Goal: Information Seeking & Learning: Learn about a topic

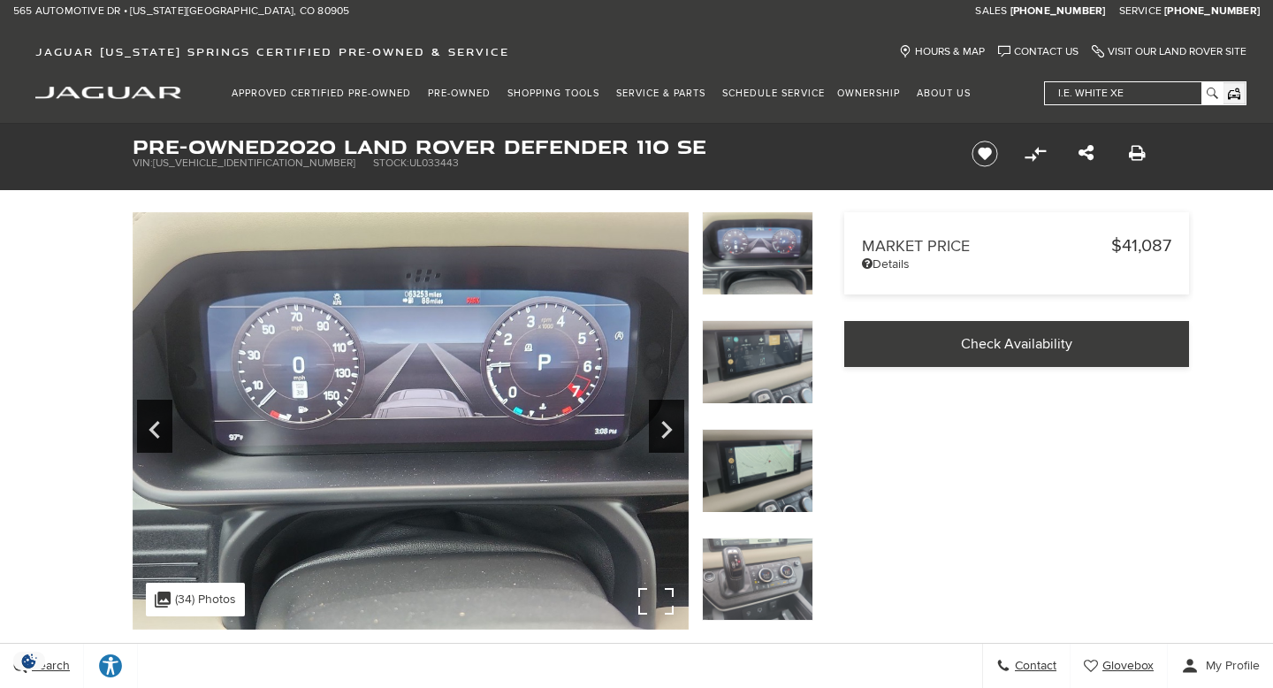
click at [587, 373] on img at bounding box center [411, 420] width 556 height 417
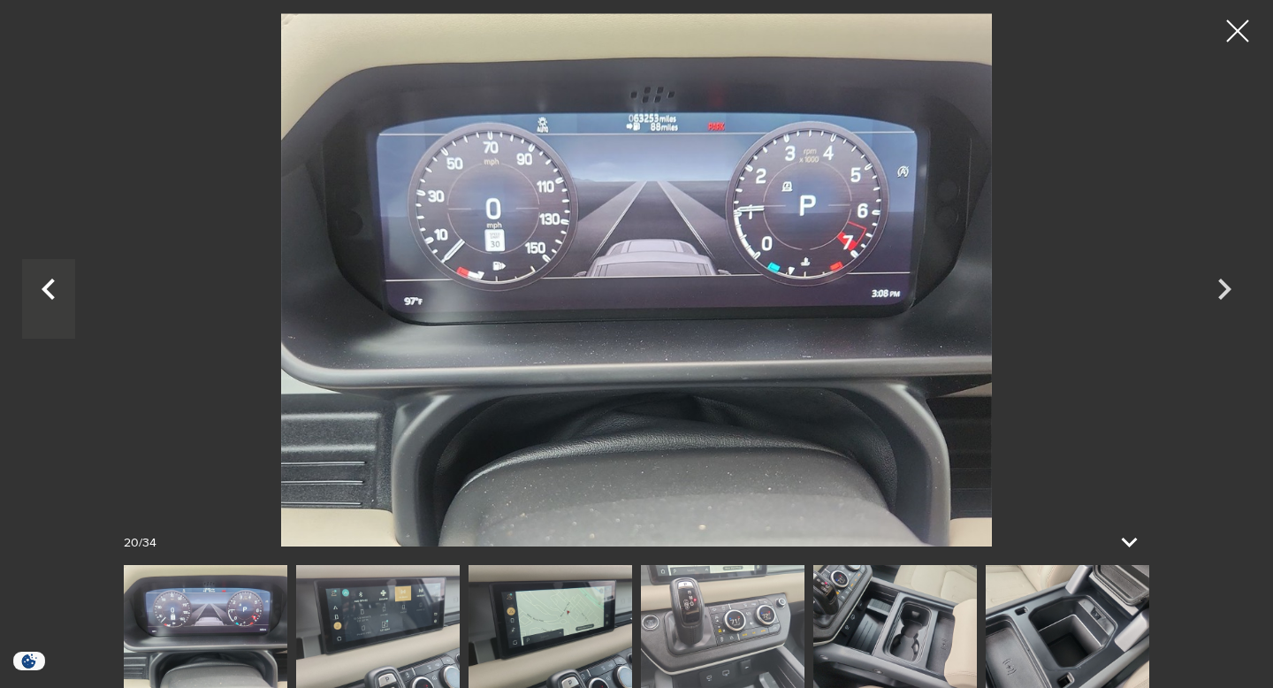
click at [50, 285] on icon "Previous" at bounding box center [48, 289] width 53 height 42
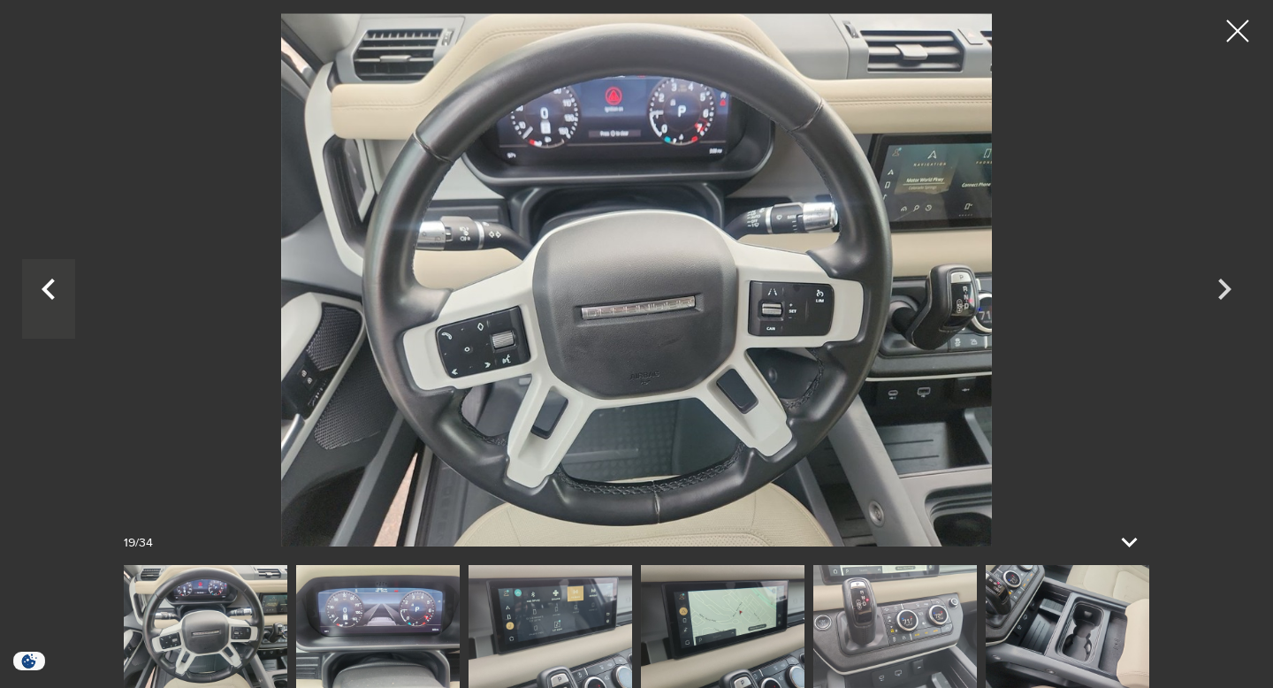
click at [50, 285] on icon "Previous" at bounding box center [48, 289] width 53 height 42
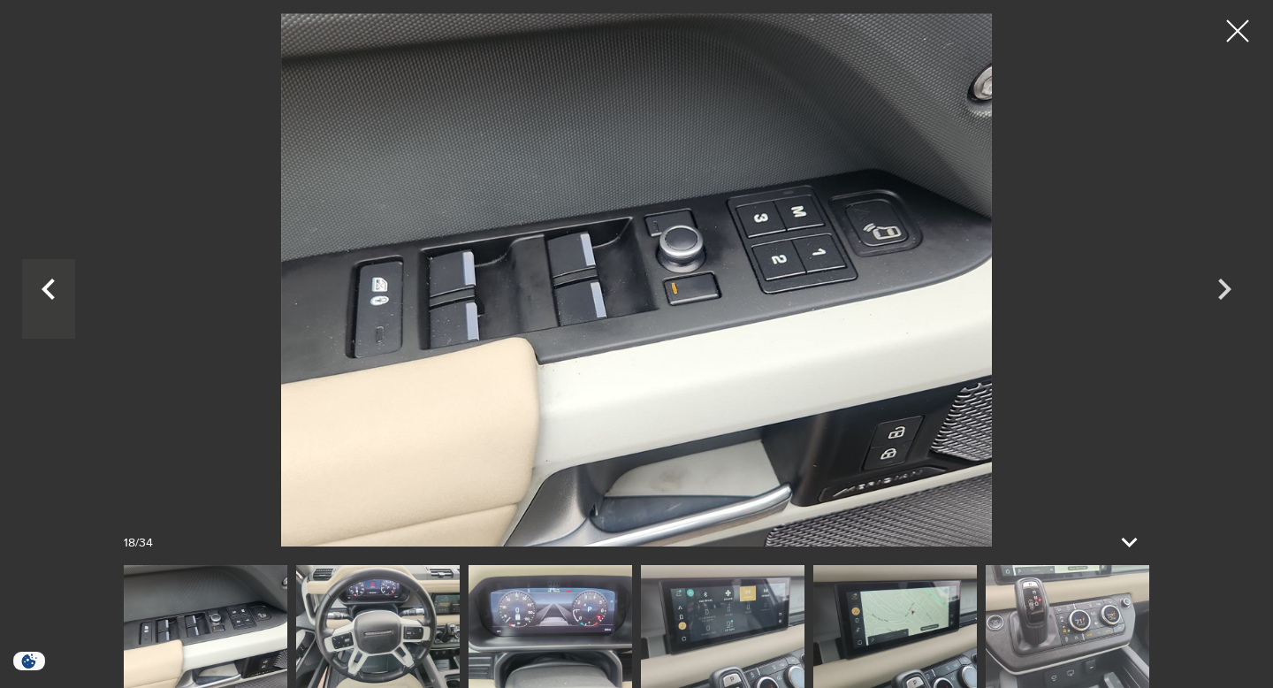
click at [50, 285] on icon "Previous" at bounding box center [48, 289] width 53 height 42
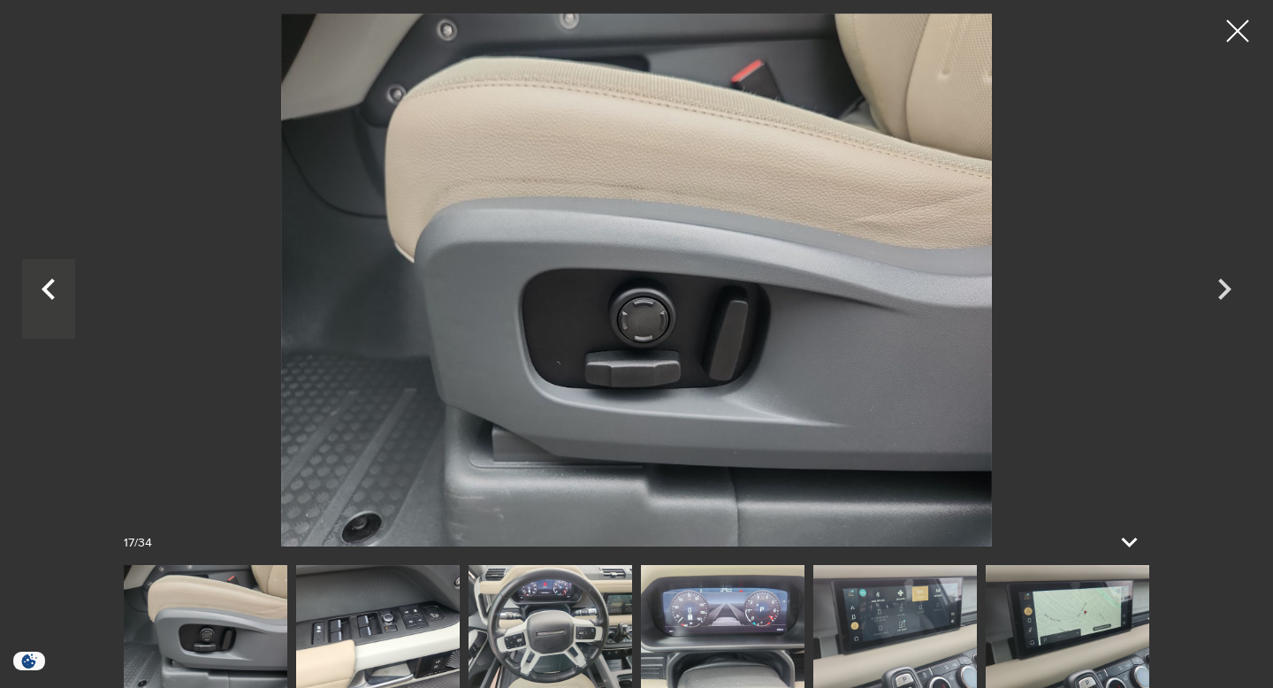
click at [50, 285] on icon "Previous" at bounding box center [48, 289] width 53 height 42
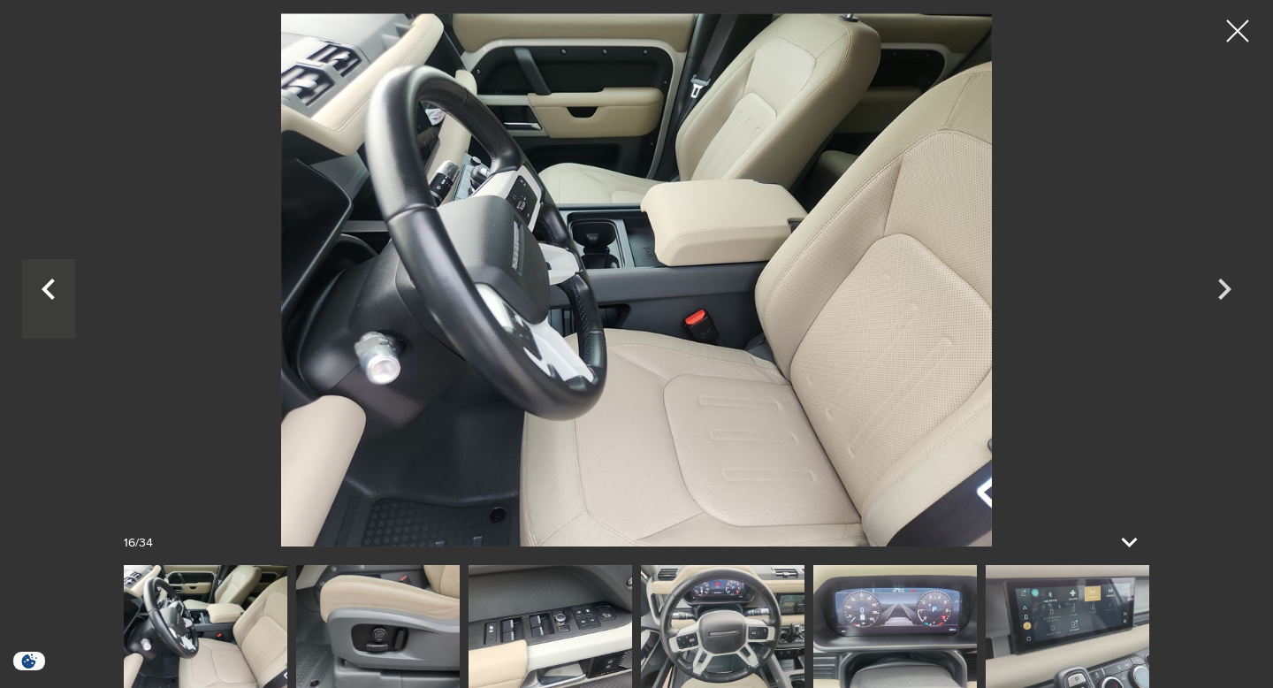
click at [50, 285] on icon "Previous" at bounding box center [48, 289] width 53 height 42
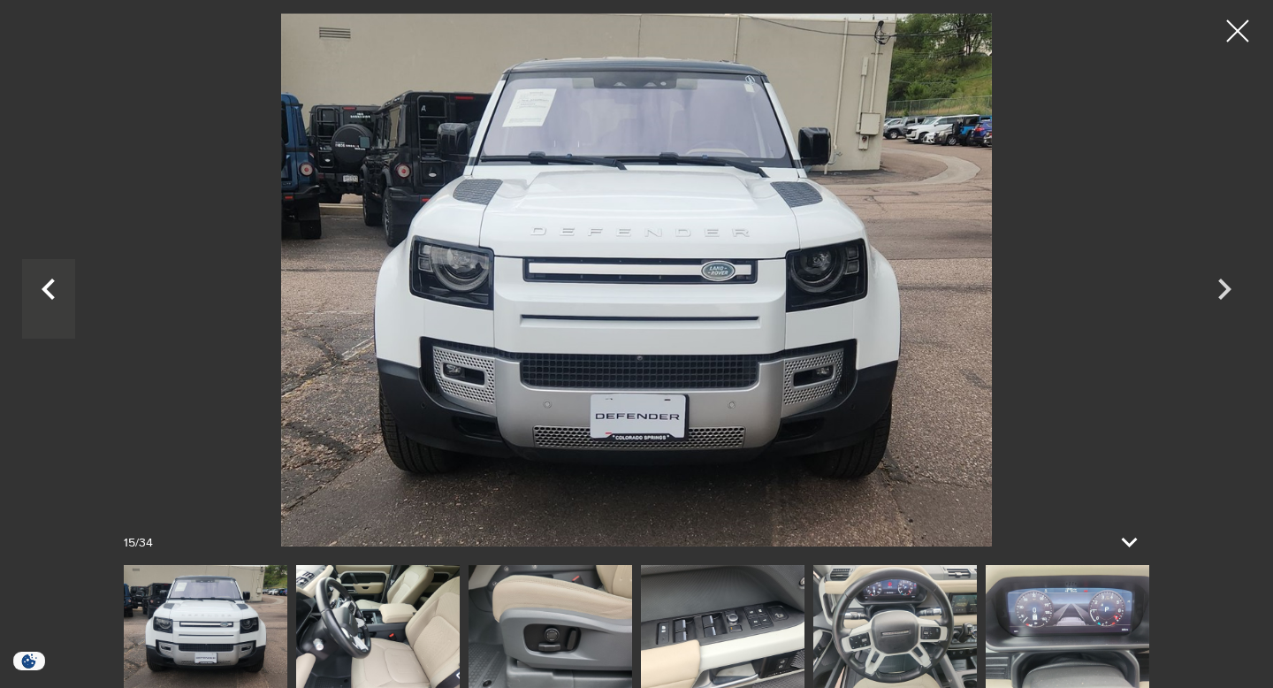
click at [50, 285] on icon "Previous" at bounding box center [48, 289] width 53 height 42
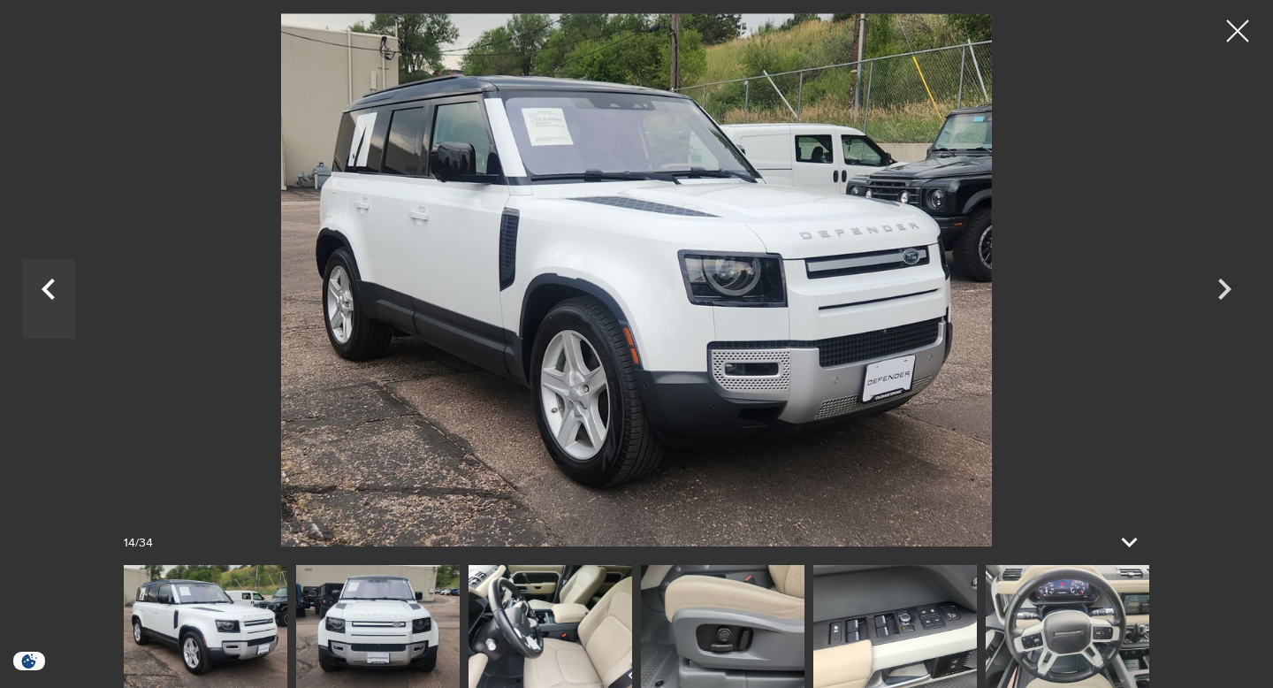
click at [50, 285] on icon "Previous" at bounding box center [48, 289] width 53 height 42
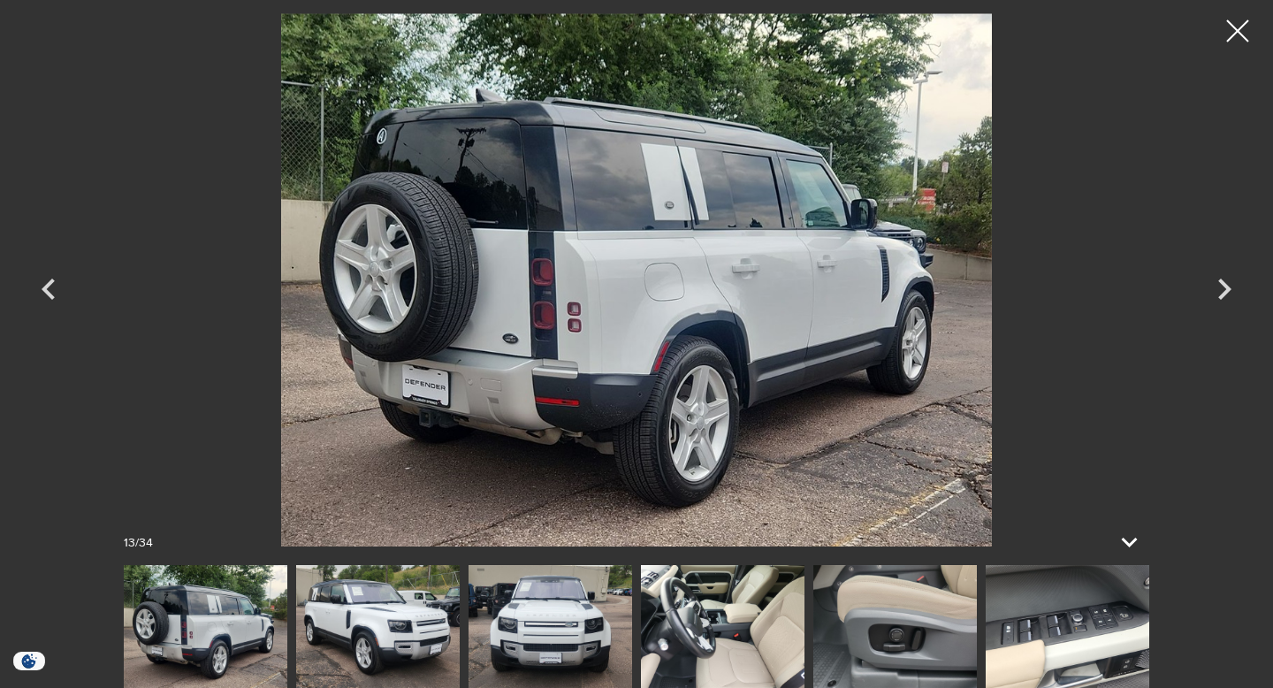
scroll to position [48, 0]
click at [1237, 29] on div at bounding box center [1238, 31] width 47 height 47
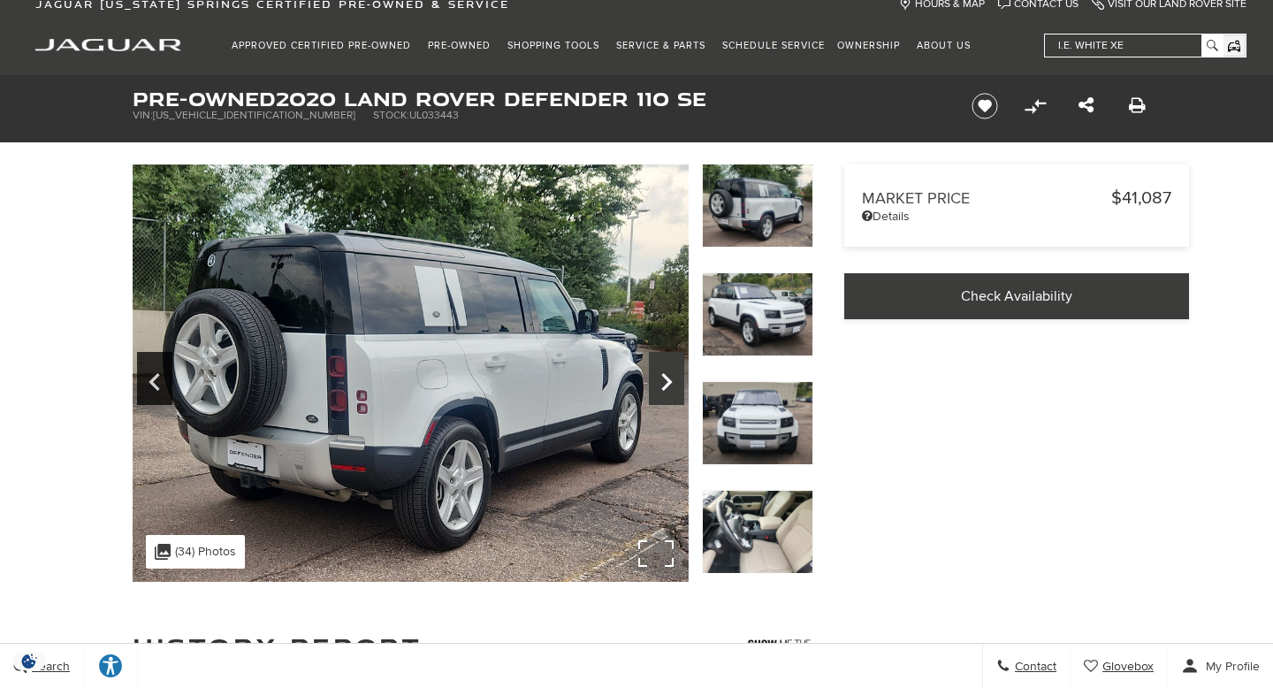
click at [657, 372] on icon "Next" at bounding box center [666, 382] width 35 height 42
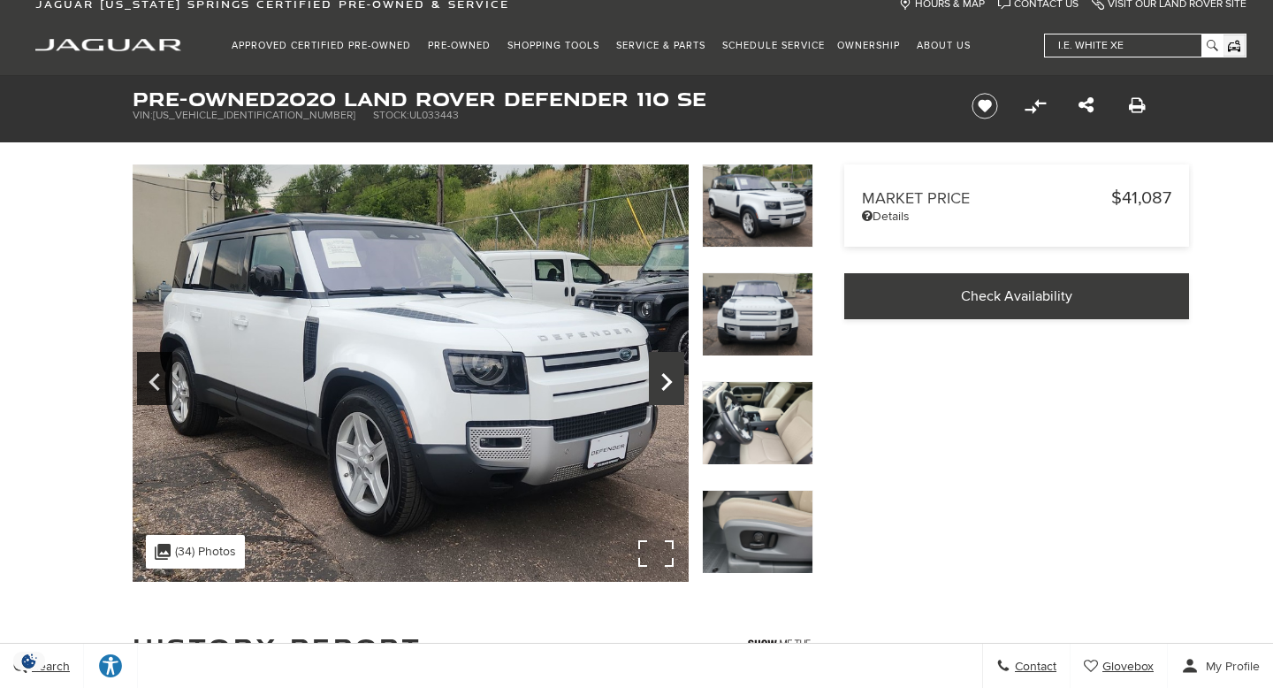
click at [657, 372] on icon "Next" at bounding box center [666, 382] width 35 height 42
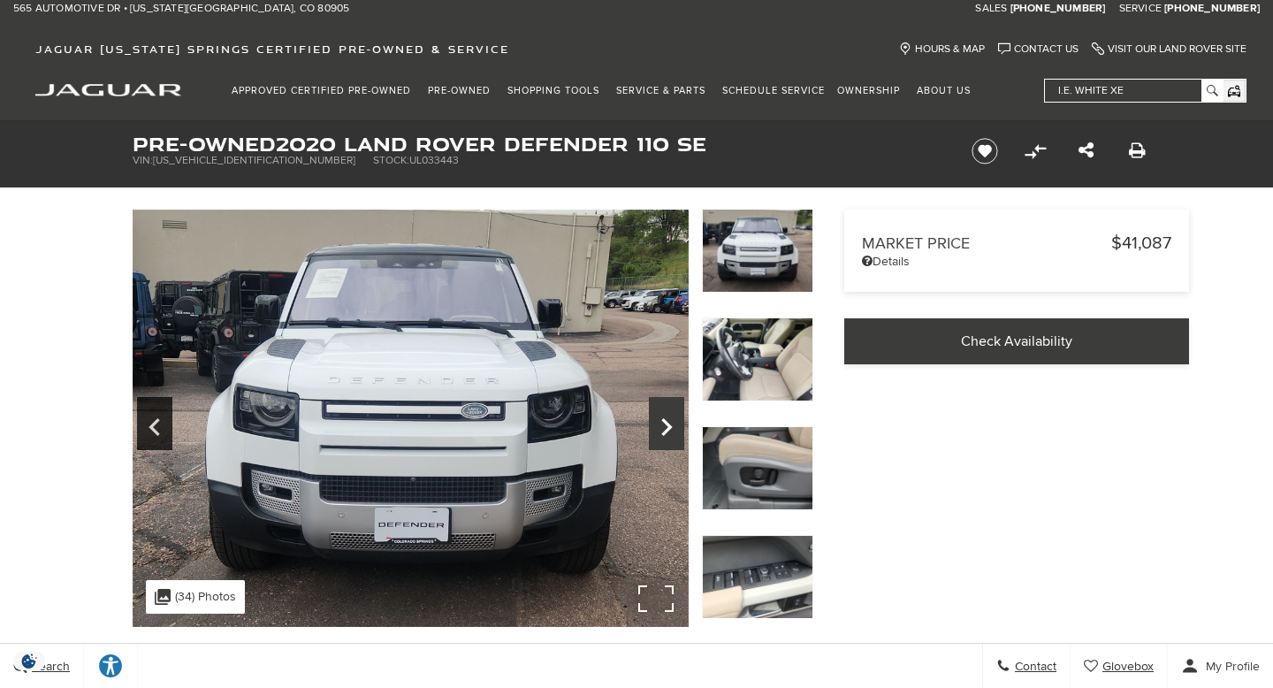
scroll to position [0, 0]
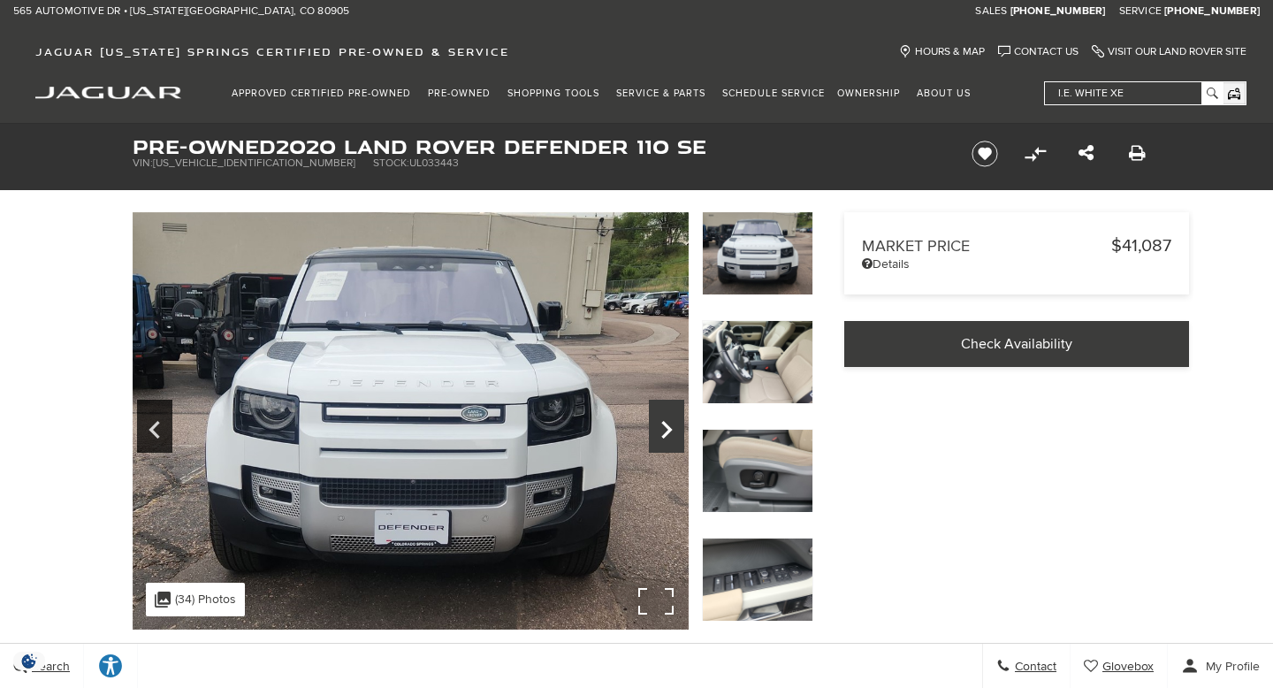
click at [666, 422] on icon "Next" at bounding box center [666, 430] width 35 height 42
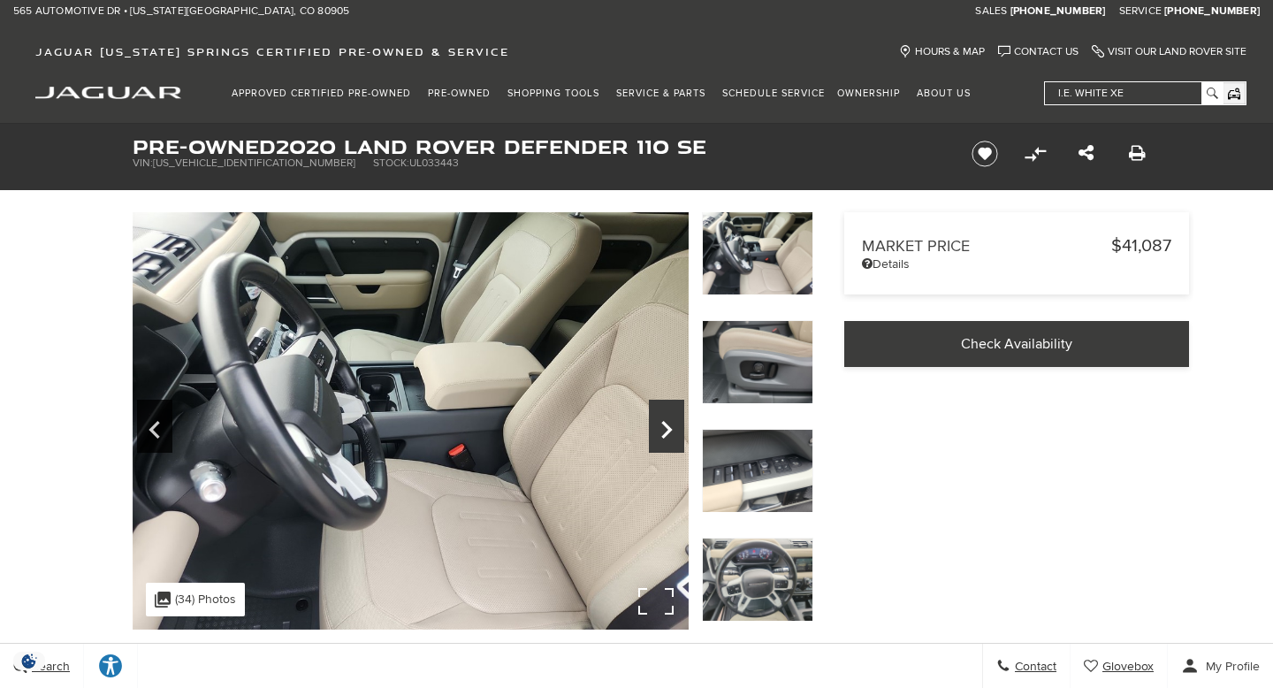
click at [666, 422] on icon "Next" at bounding box center [666, 430] width 35 height 42
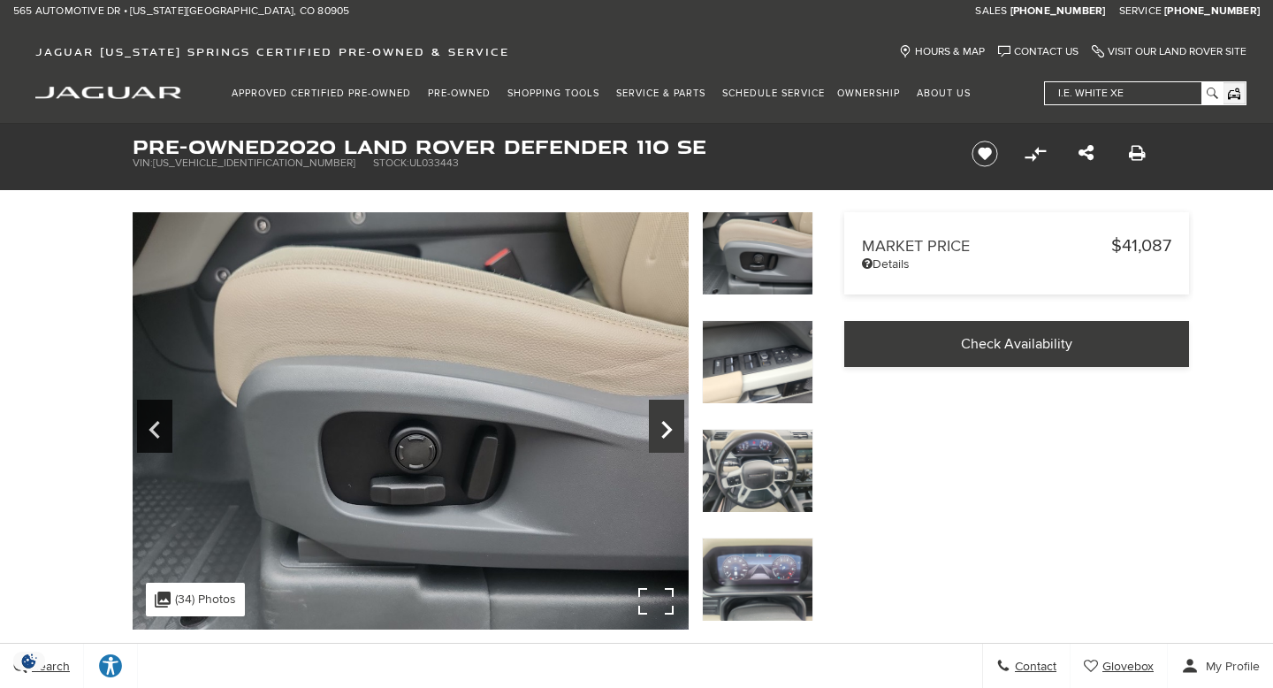
click at [666, 422] on icon "Next" at bounding box center [666, 430] width 35 height 42
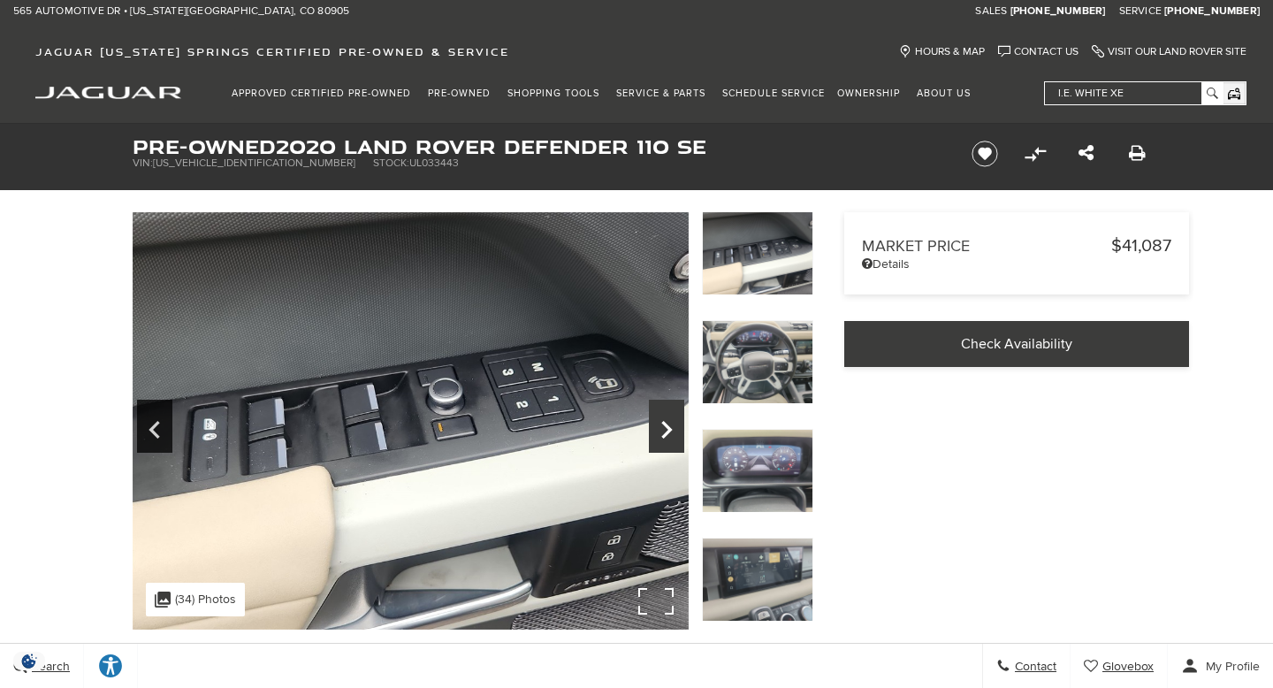
click at [666, 422] on icon "Next" at bounding box center [666, 430] width 35 height 42
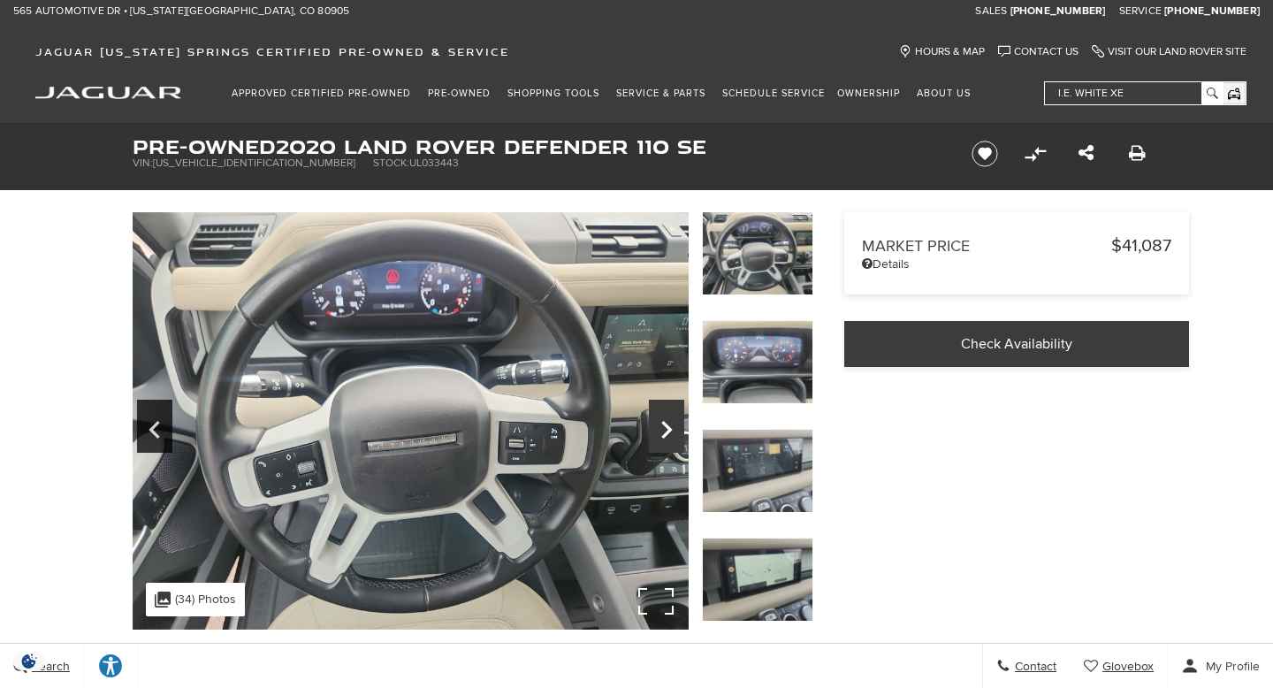
click at [666, 422] on icon "Next" at bounding box center [666, 430] width 35 height 42
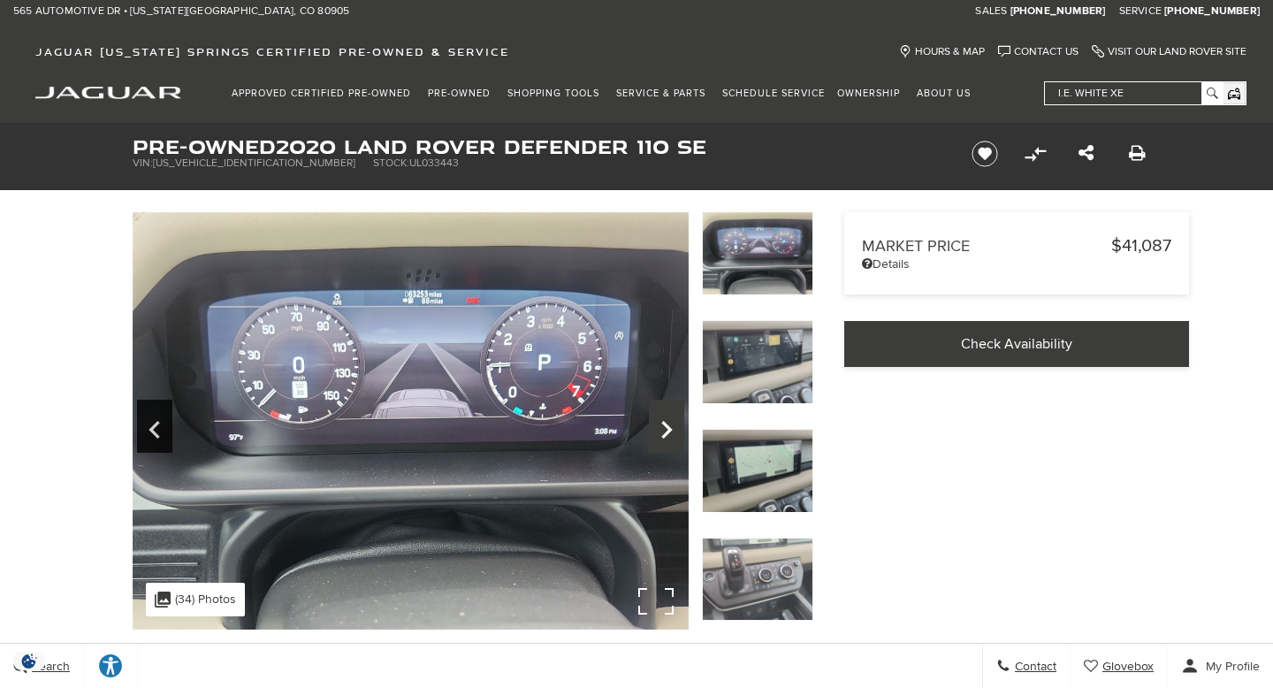
click at [666, 422] on icon "Next" at bounding box center [666, 430] width 35 height 42
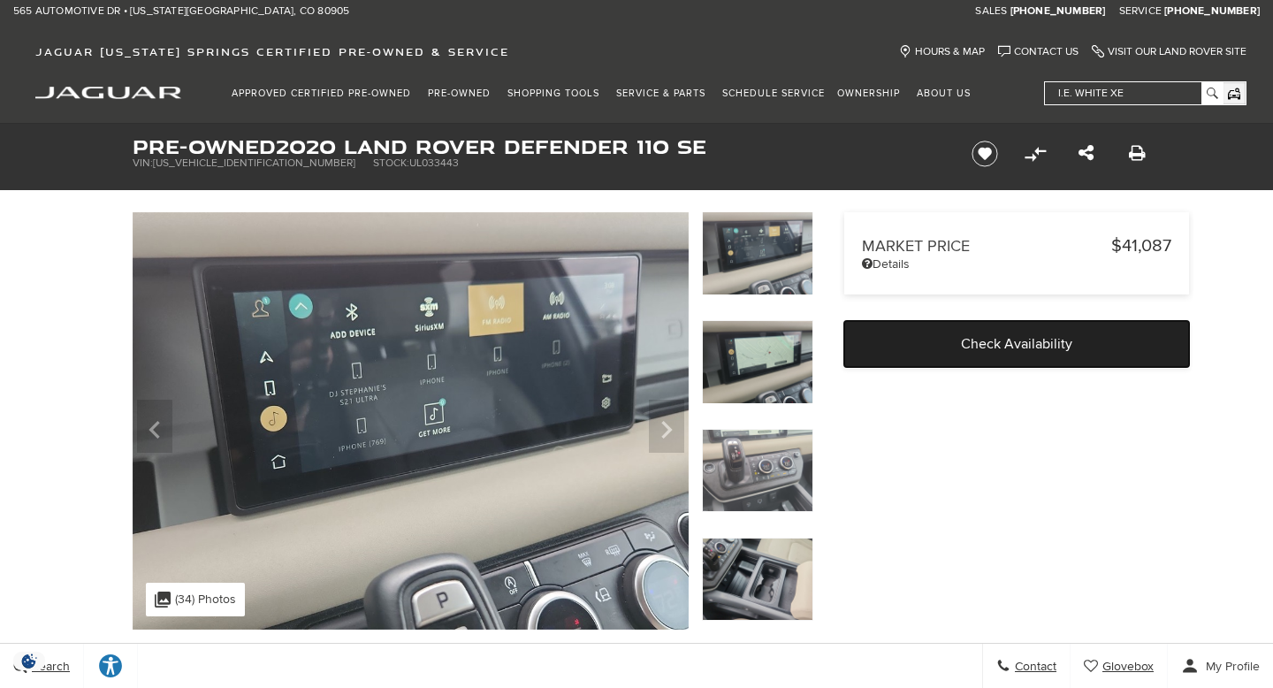
click at [869, 345] on link "Check Availability" at bounding box center [1016, 344] width 345 height 46
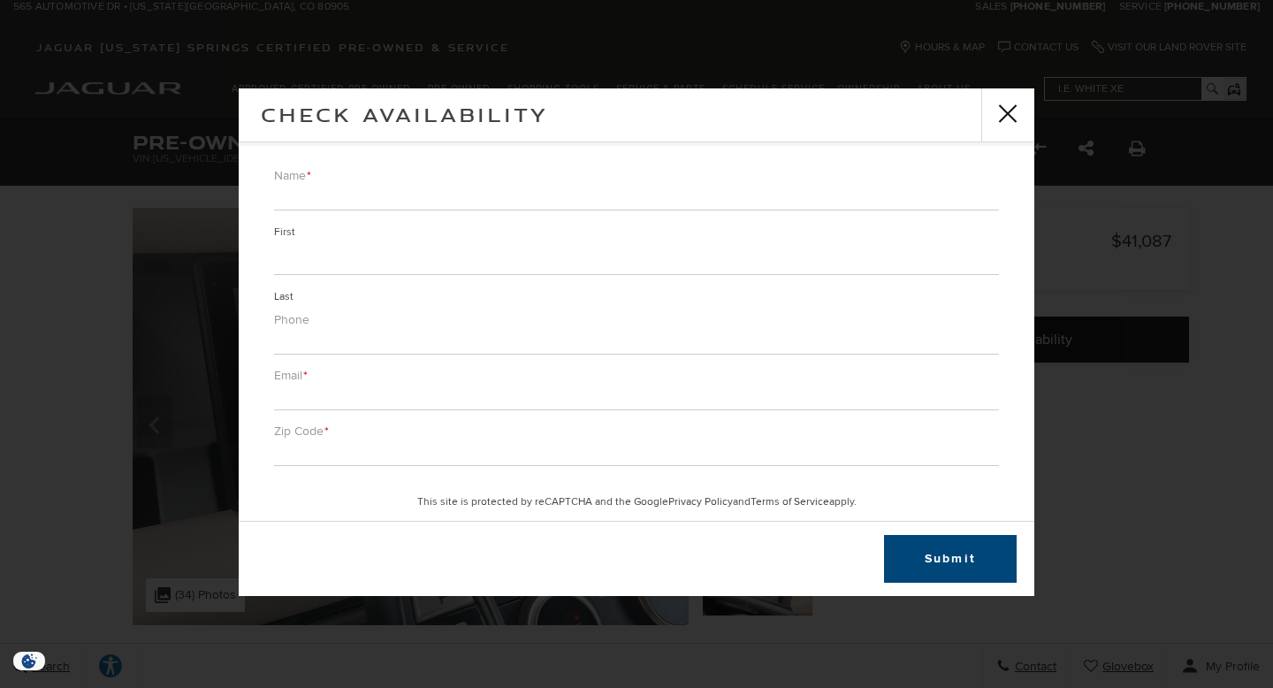
scroll to position [217, 0]
click at [1010, 112] on button "close" at bounding box center [1008, 114] width 53 height 53
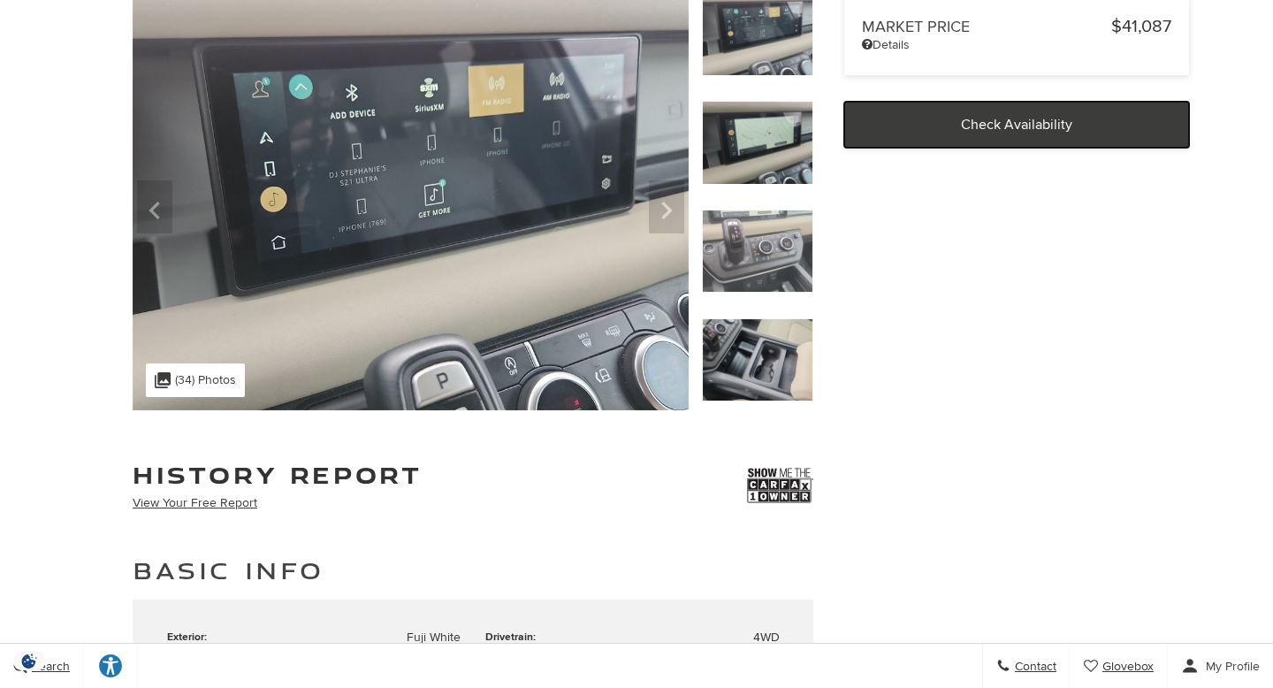
scroll to position [0, 0]
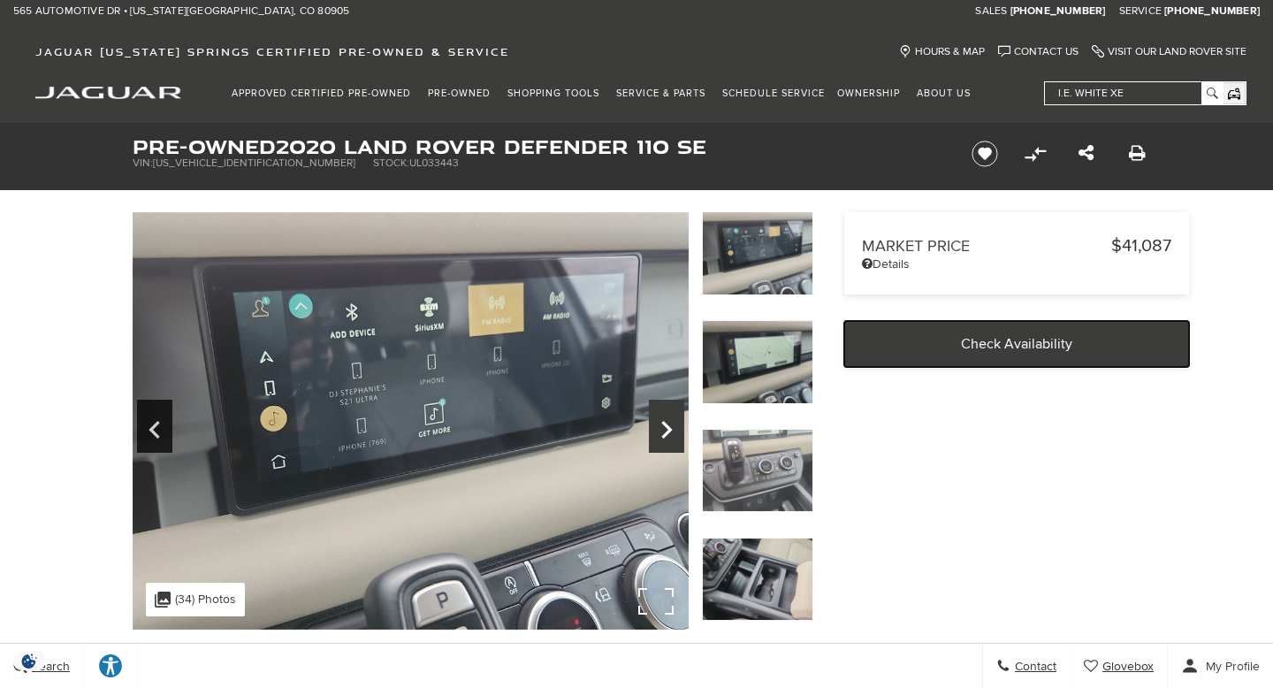
click at [665, 426] on icon "Next" at bounding box center [666, 430] width 35 height 42
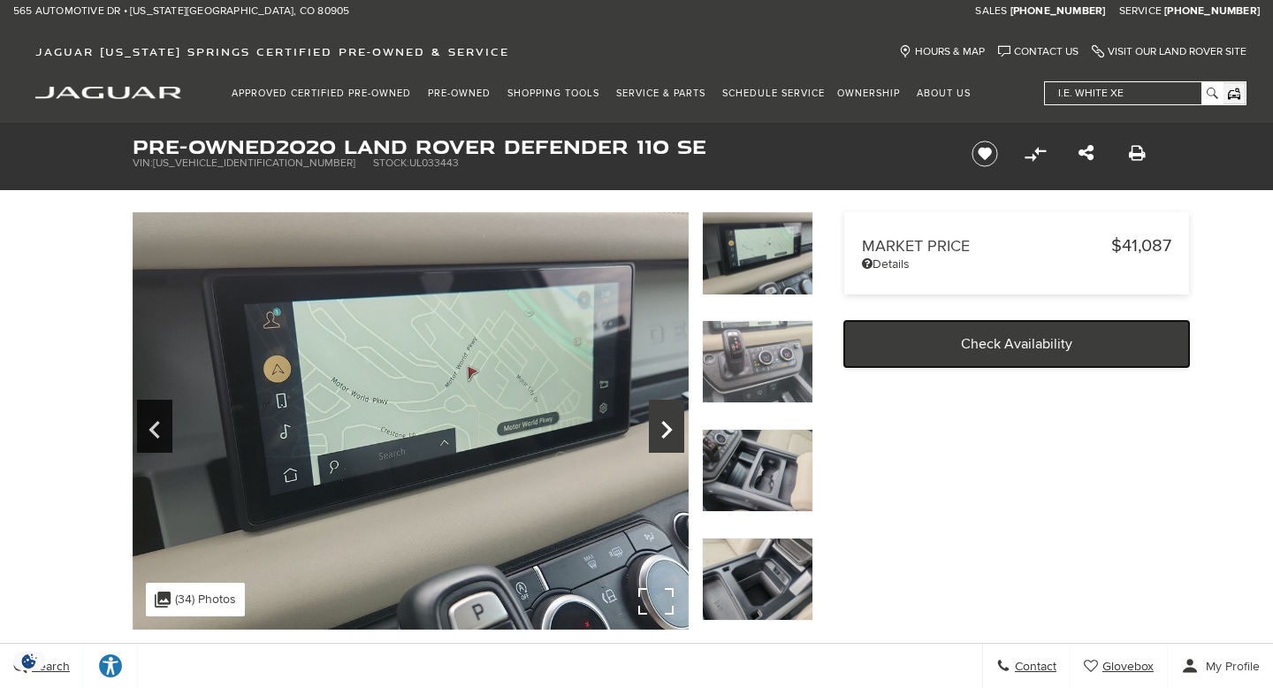
click at [665, 426] on icon "Next" at bounding box center [666, 430] width 35 height 42
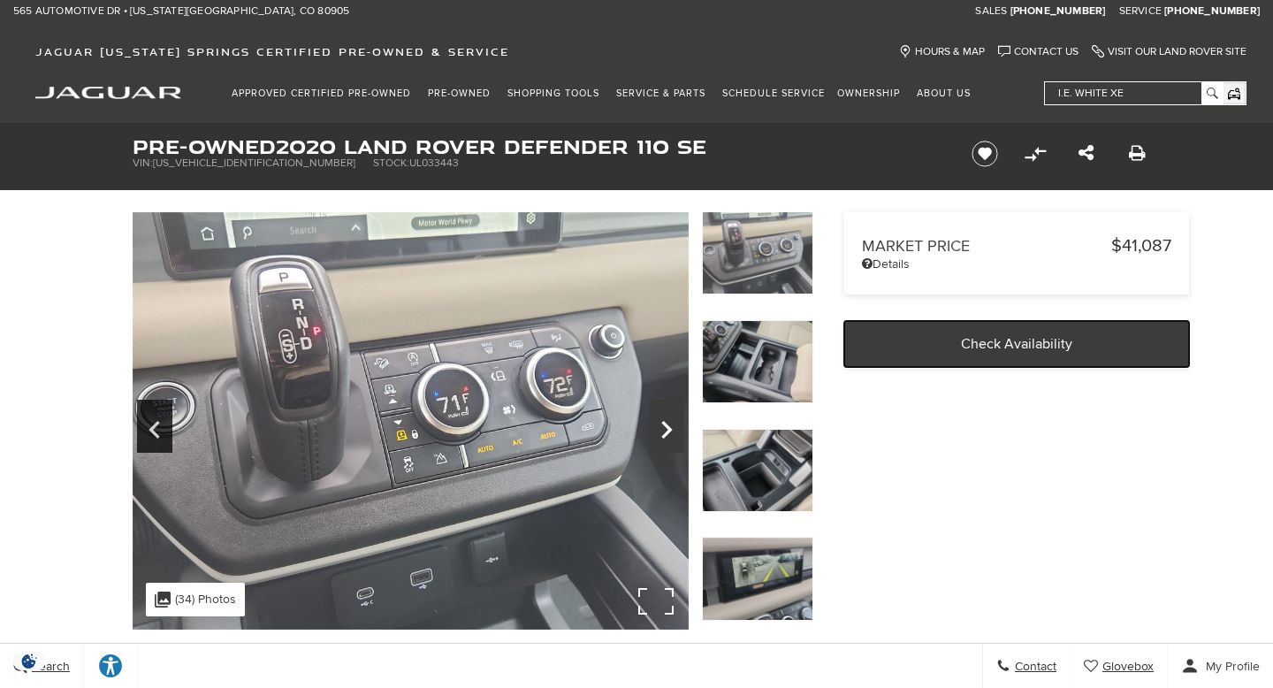
click at [665, 426] on icon "Next" at bounding box center [666, 430] width 35 height 42
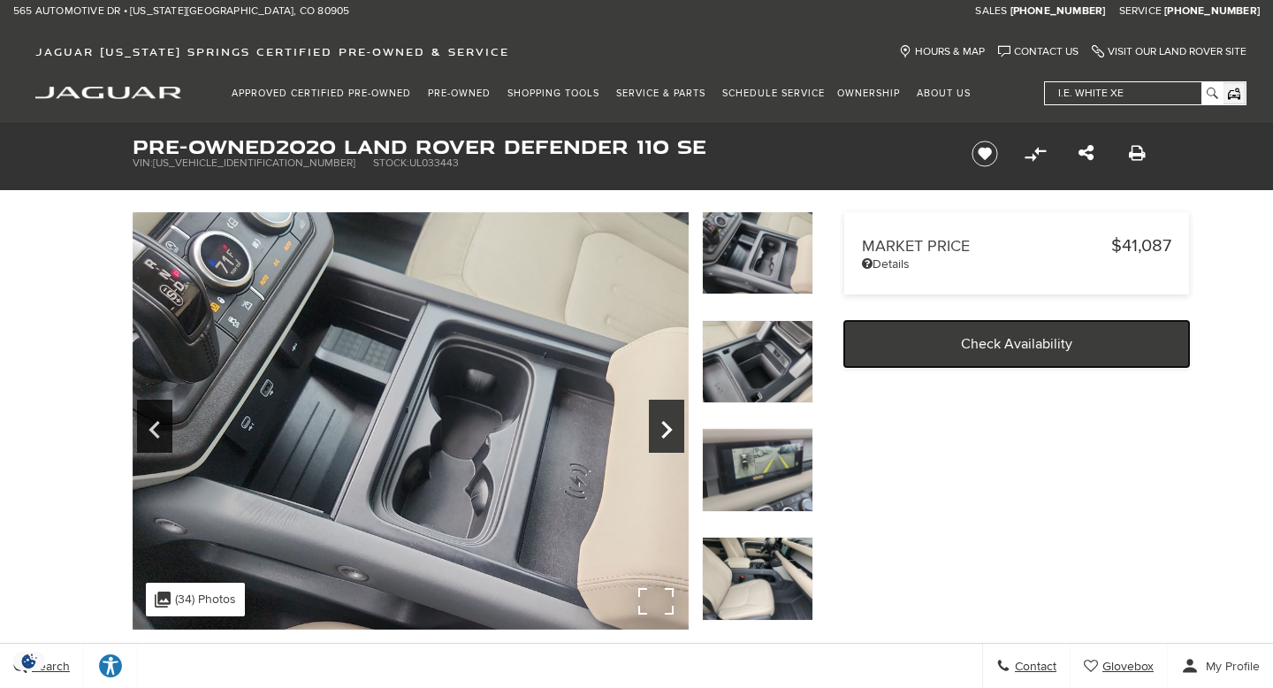
click at [665, 426] on icon "Next" at bounding box center [666, 430] width 35 height 42
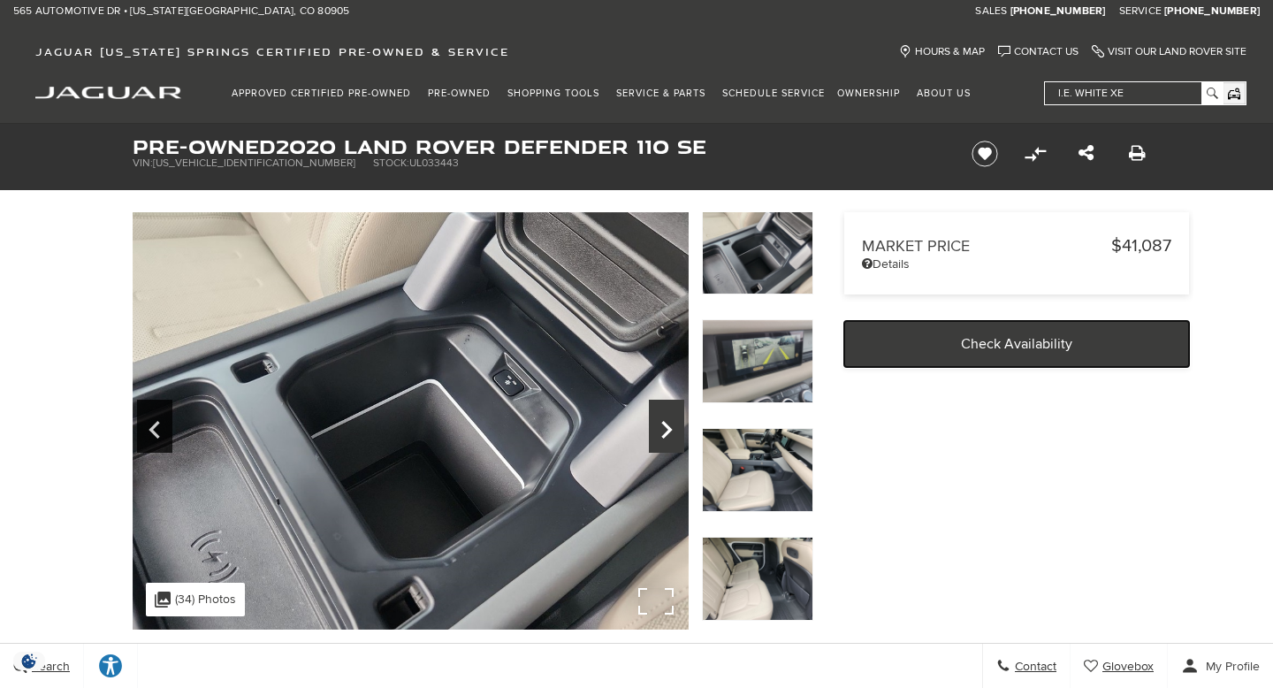
click at [665, 426] on icon "Next" at bounding box center [666, 430] width 35 height 42
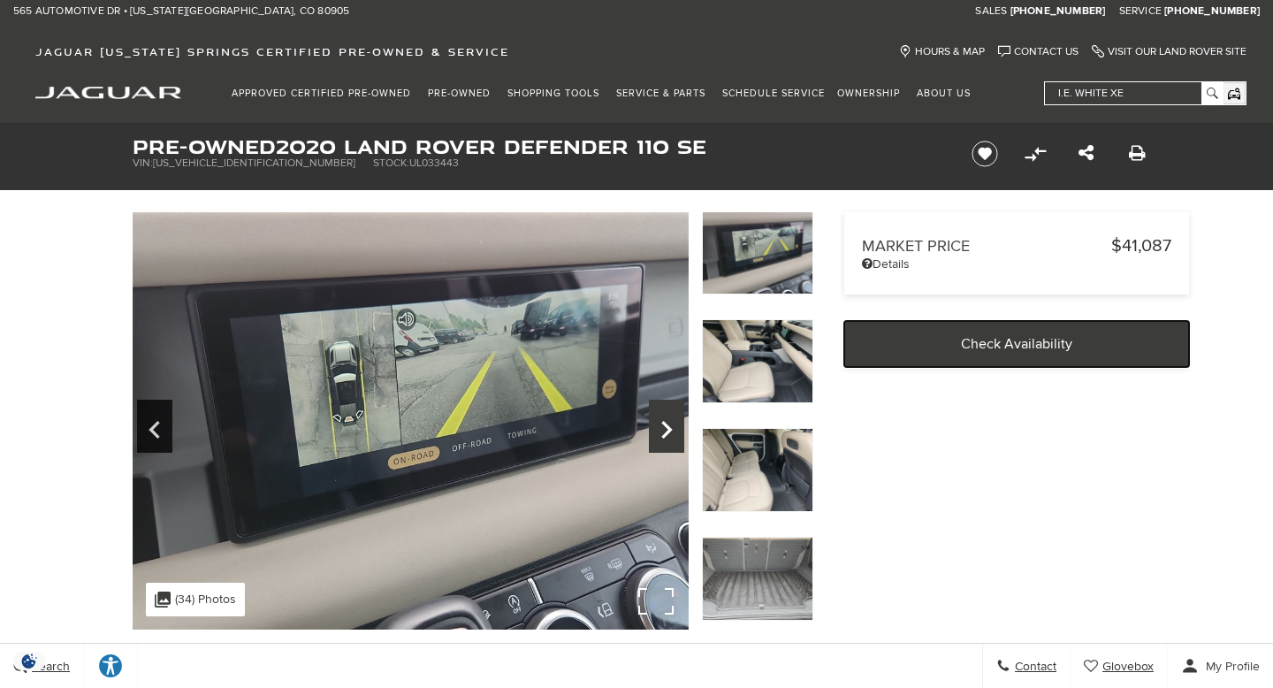
click at [665, 426] on icon "Next" at bounding box center [666, 430] width 35 height 42
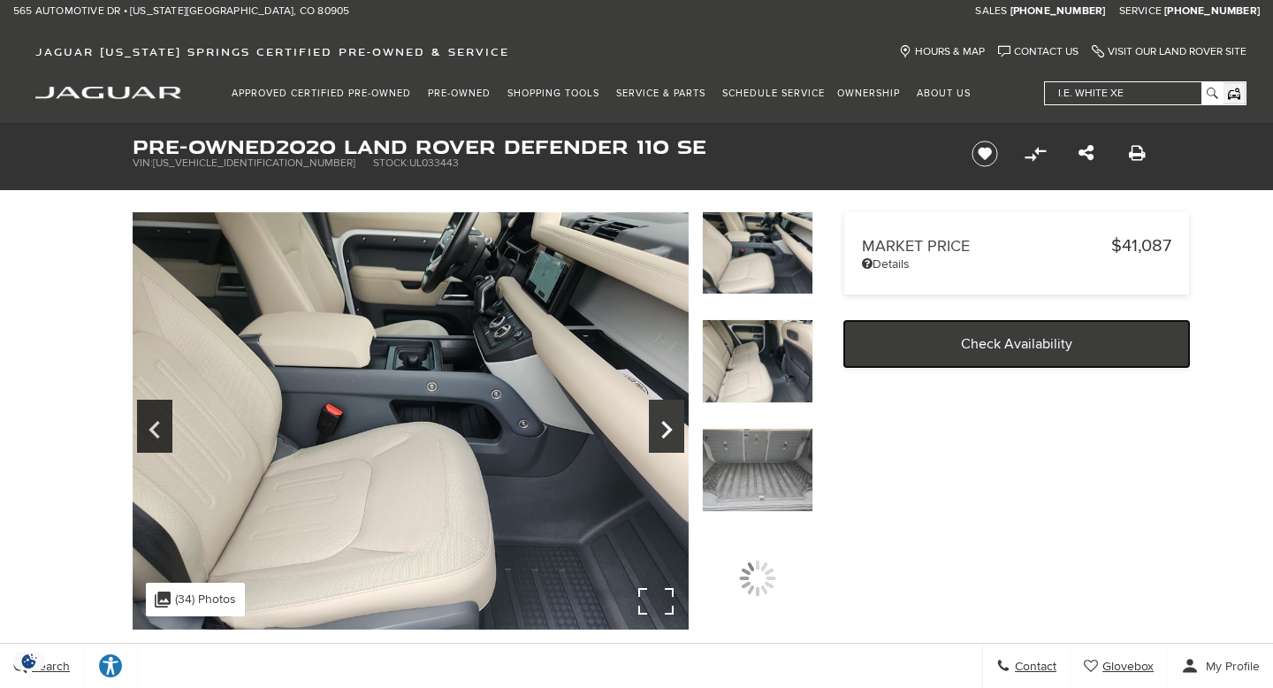
click at [665, 426] on icon "Next" at bounding box center [666, 430] width 35 height 42
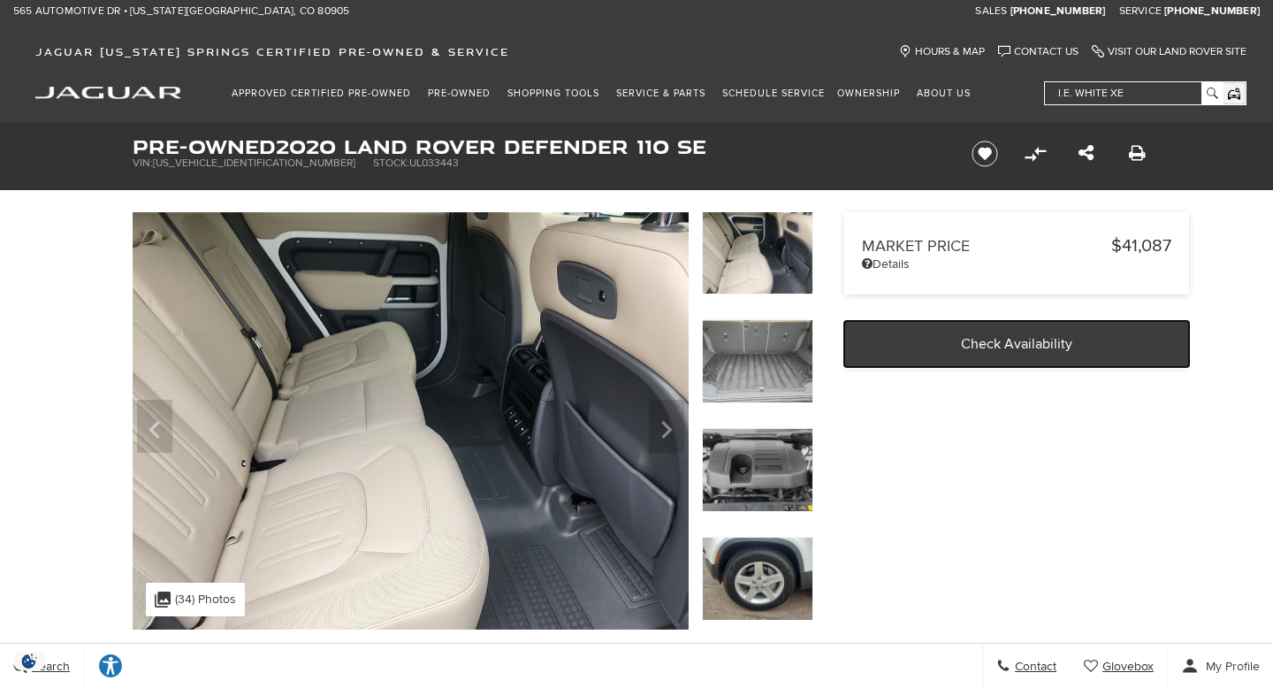
click at [763, 463] on img at bounding box center [757, 470] width 111 height 84
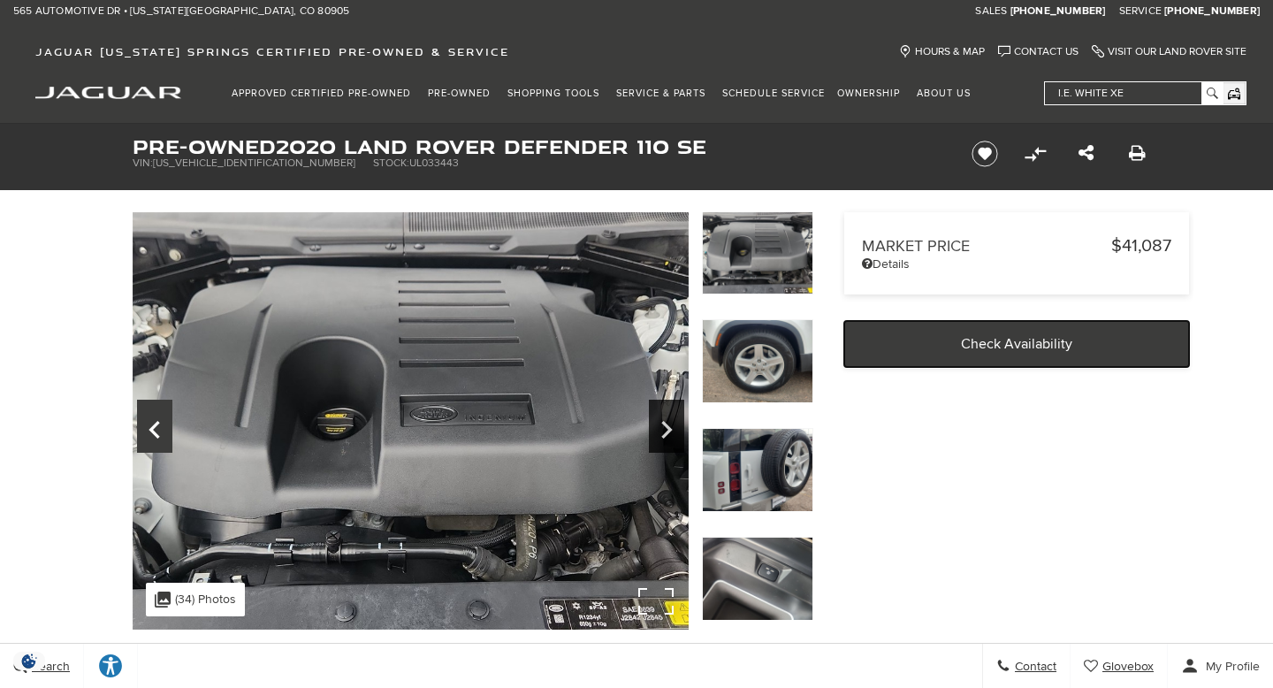
click at [153, 421] on icon "Previous" at bounding box center [154, 430] width 35 height 42
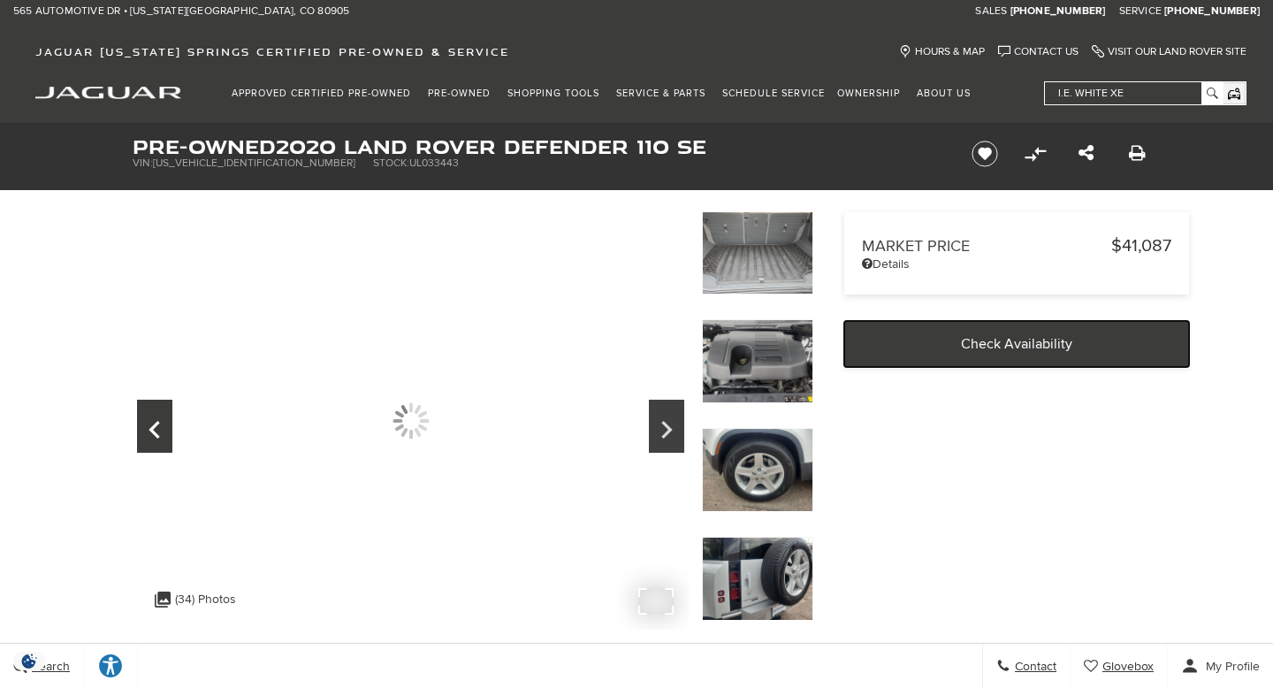
click at [153, 421] on icon "Previous" at bounding box center [154, 430] width 35 height 42
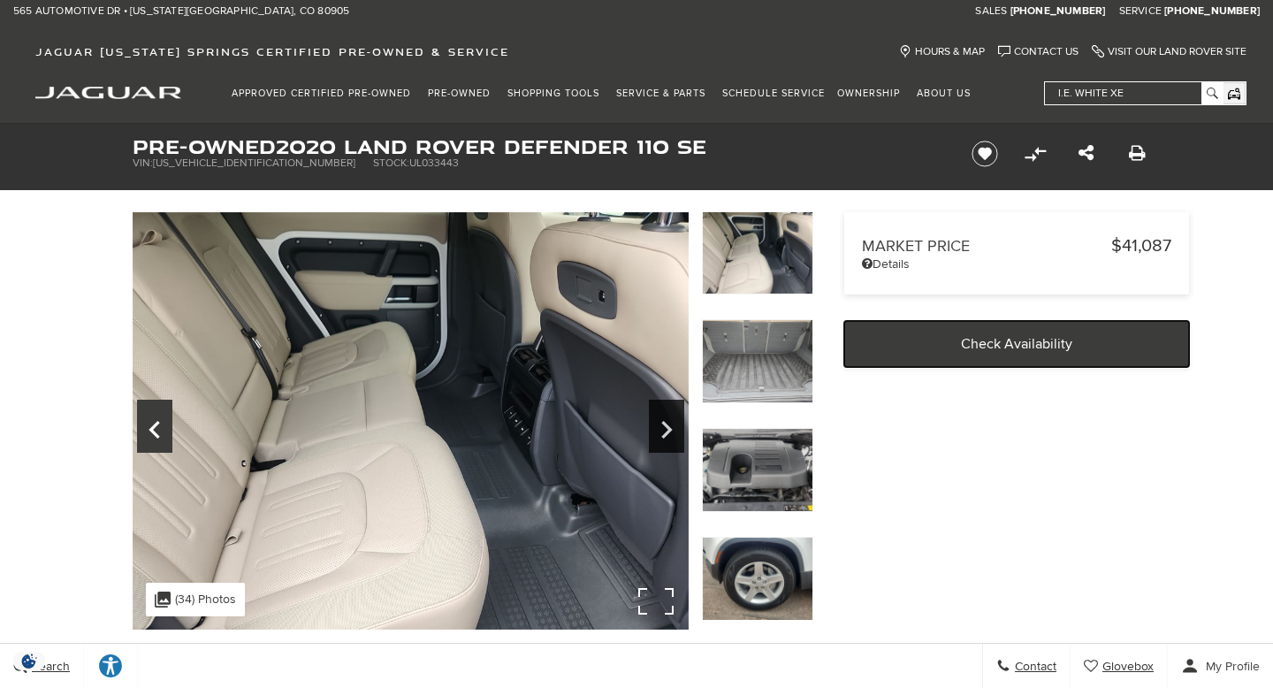
click at [153, 421] on icon "Previous" at bounding box center [154, 430] width 35 height 42
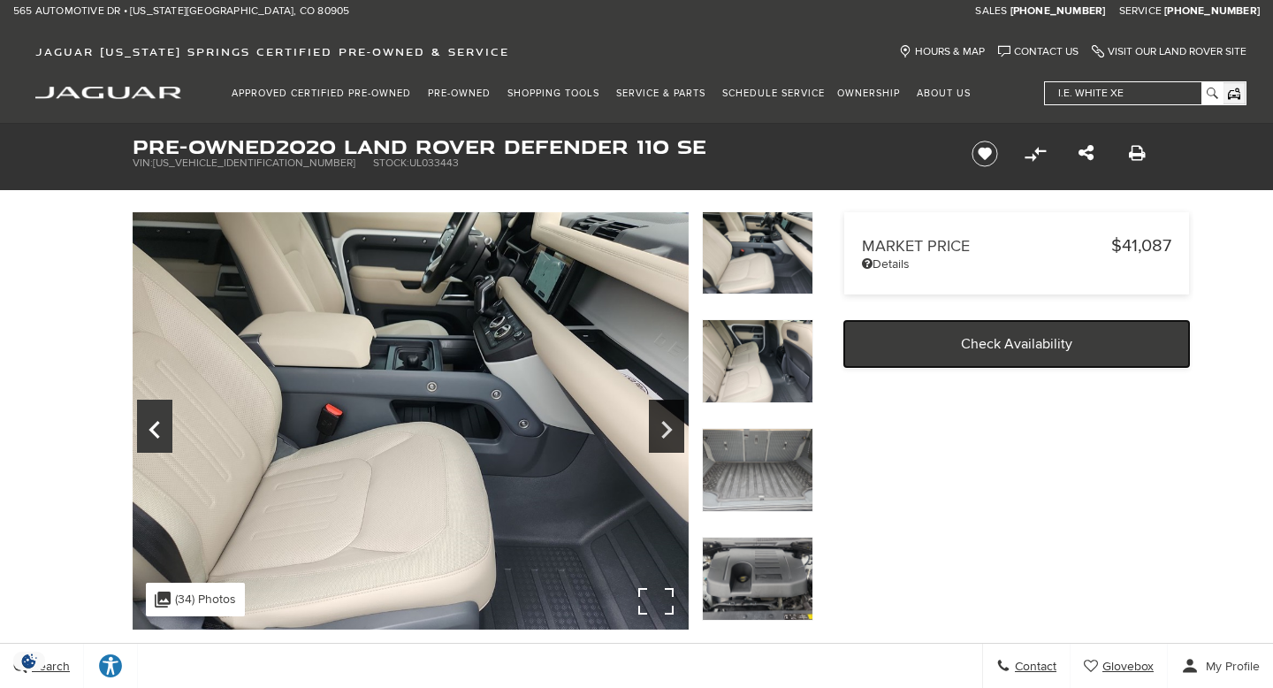
click at [153, 421] on icon "Previous" at bounding box center [154, 430] width 35 height 42
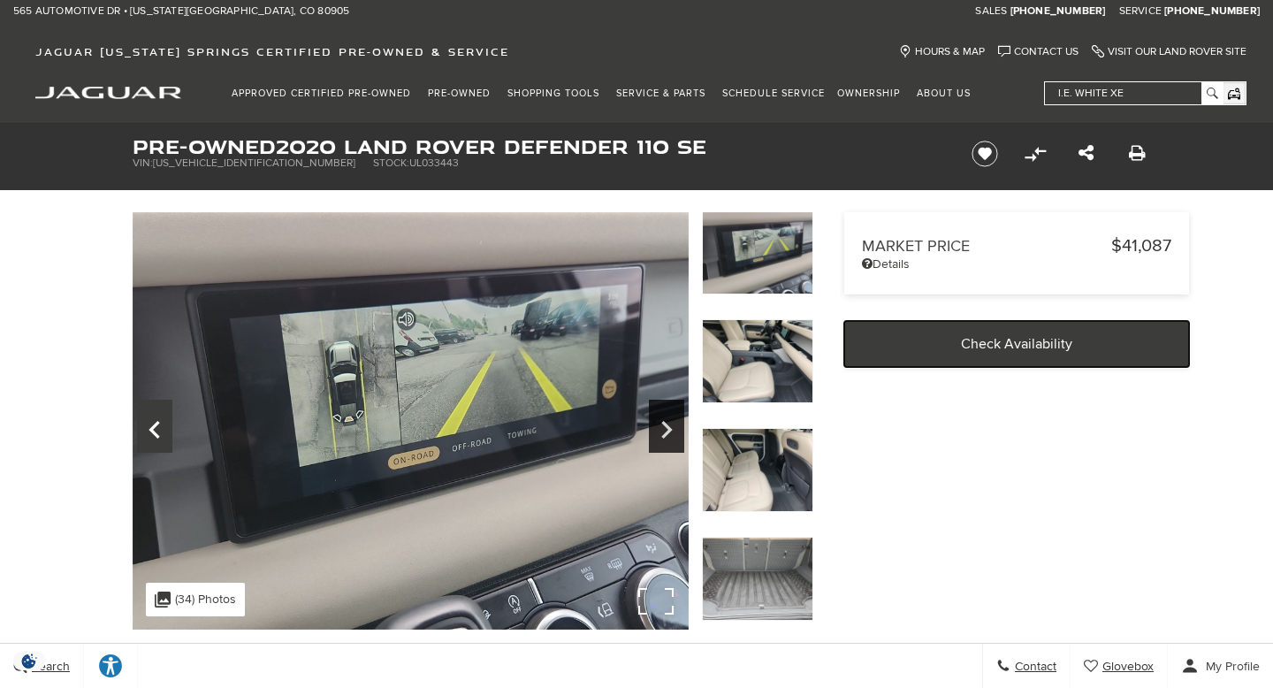
click at [153, 421] on icon "Previous" at bounding box center [154, 430] width 35 height 42
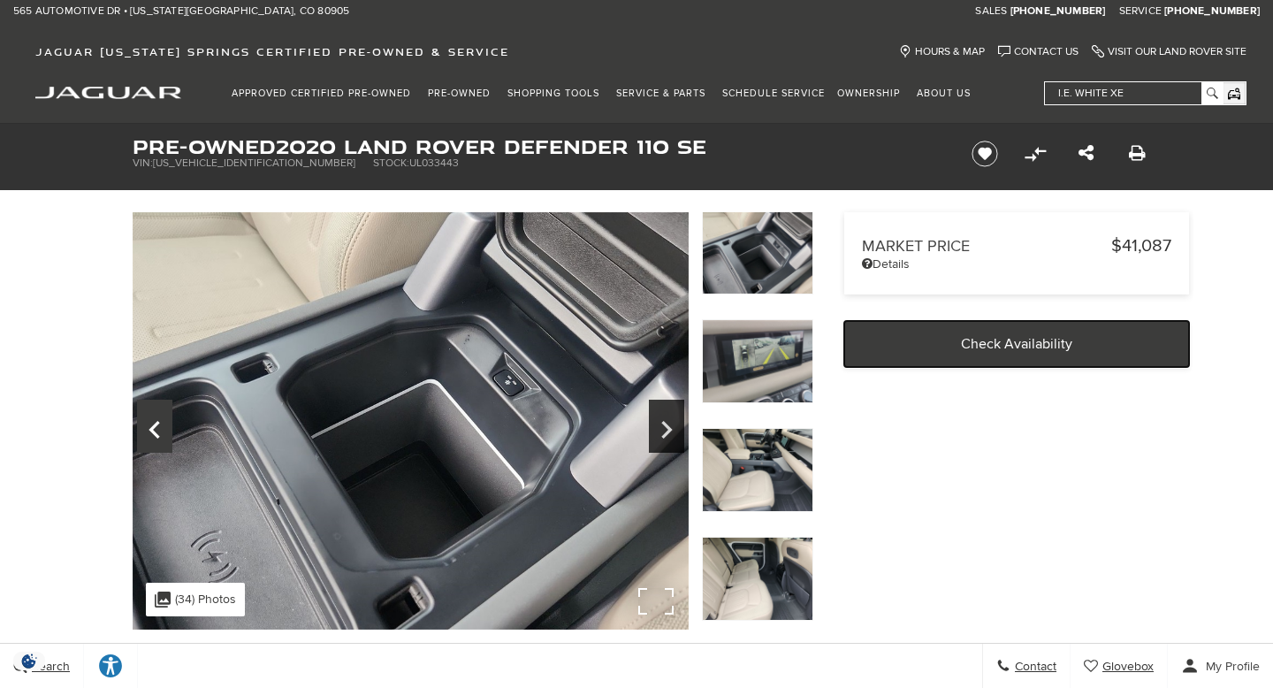
click at [153, 421] on icon "Previous" at bounding box center [154, 430] width 35 height 42
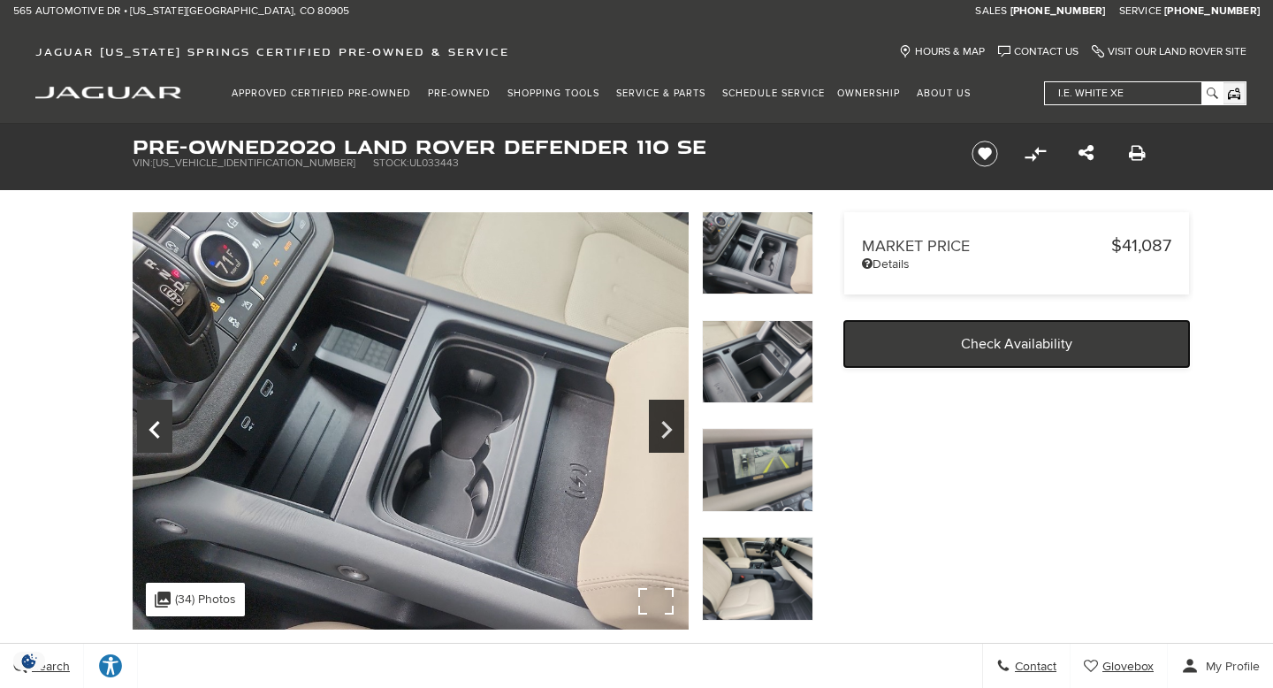
click at [153, 421] on icon "Previous" at bounding box center [154, 430] width 35 height 42
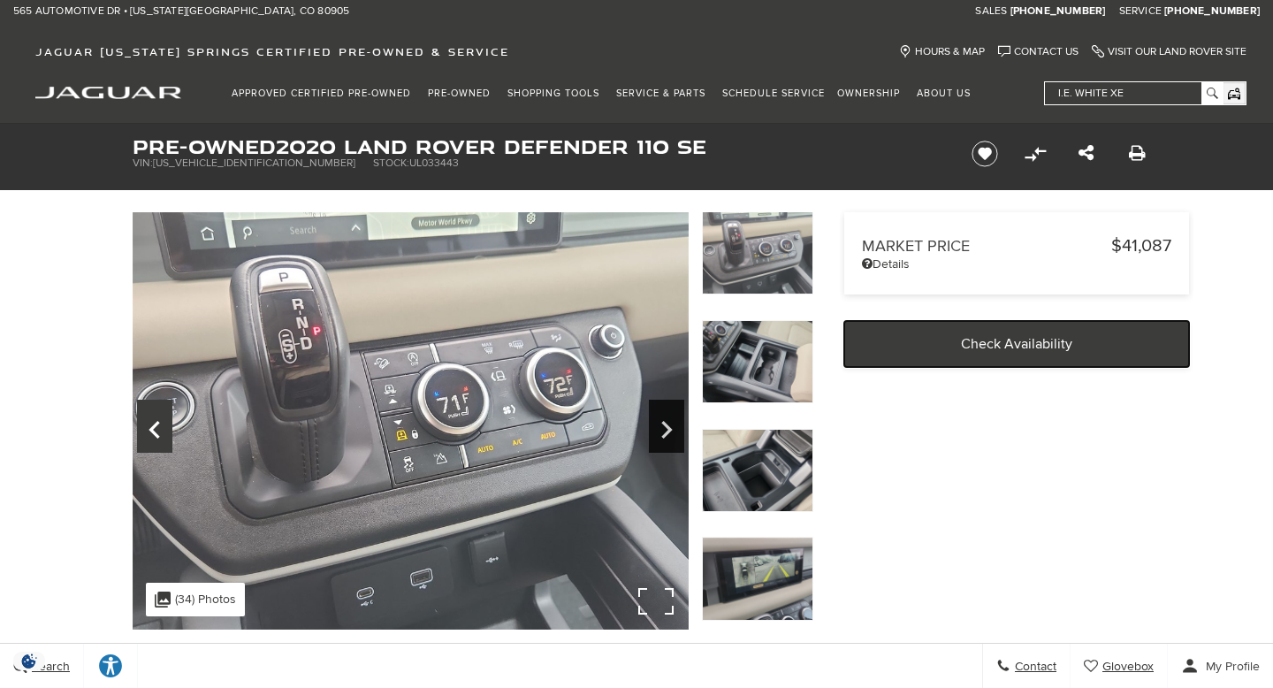
click at [153, 421] on icon "Previous" at bounding box center [154, 430] width 35 height 42
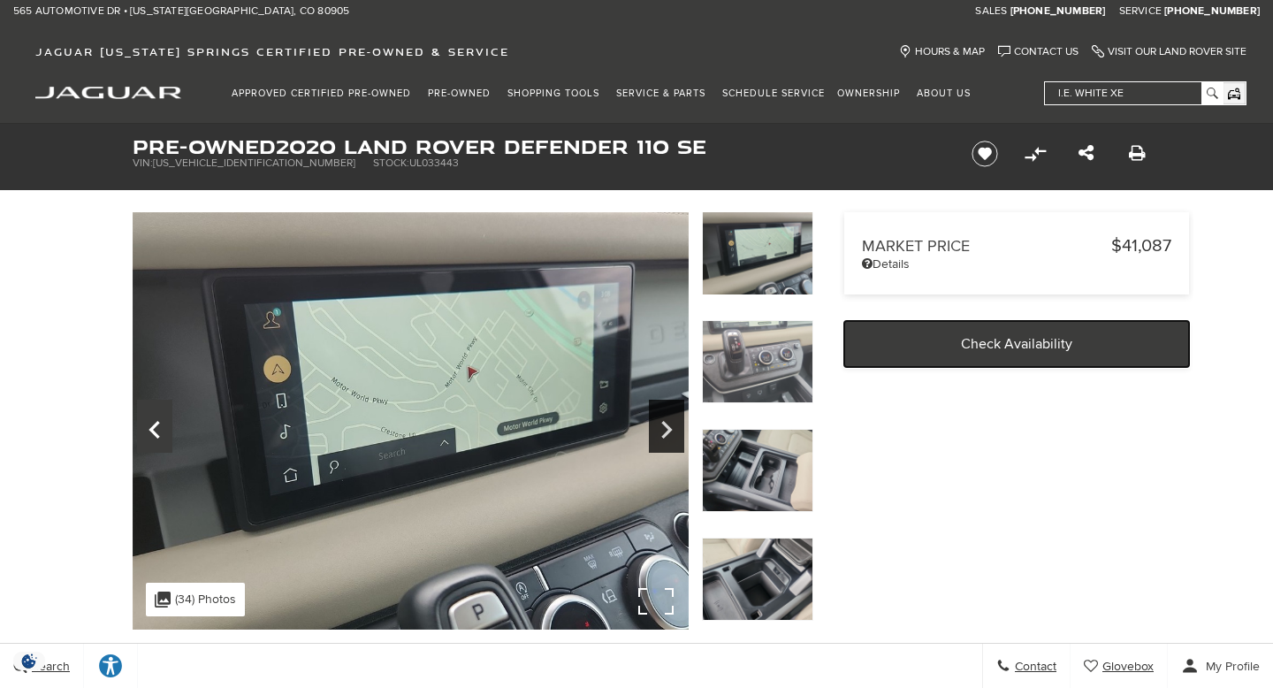
click at [153, 421] on icon "Previous" at bounding box center [154, 430] width 35 height 42
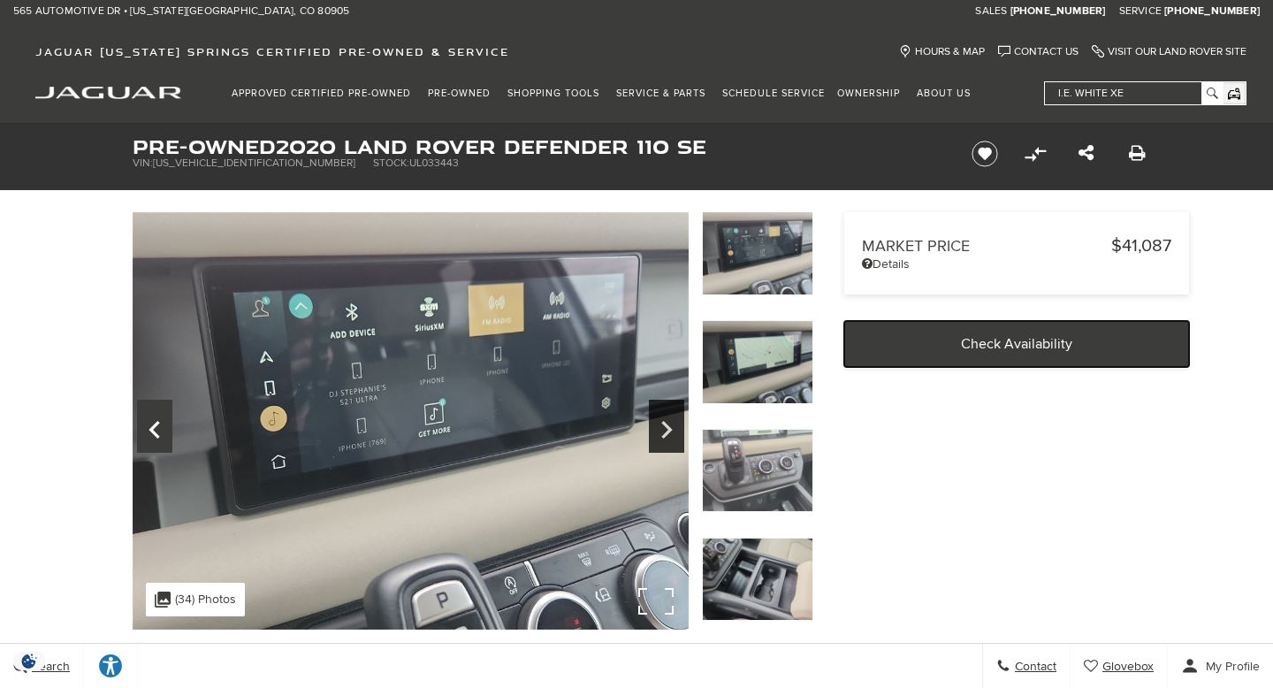
click at [153, 421] on icon "Previous" at bounding box center [154, 430] width 35 height 42
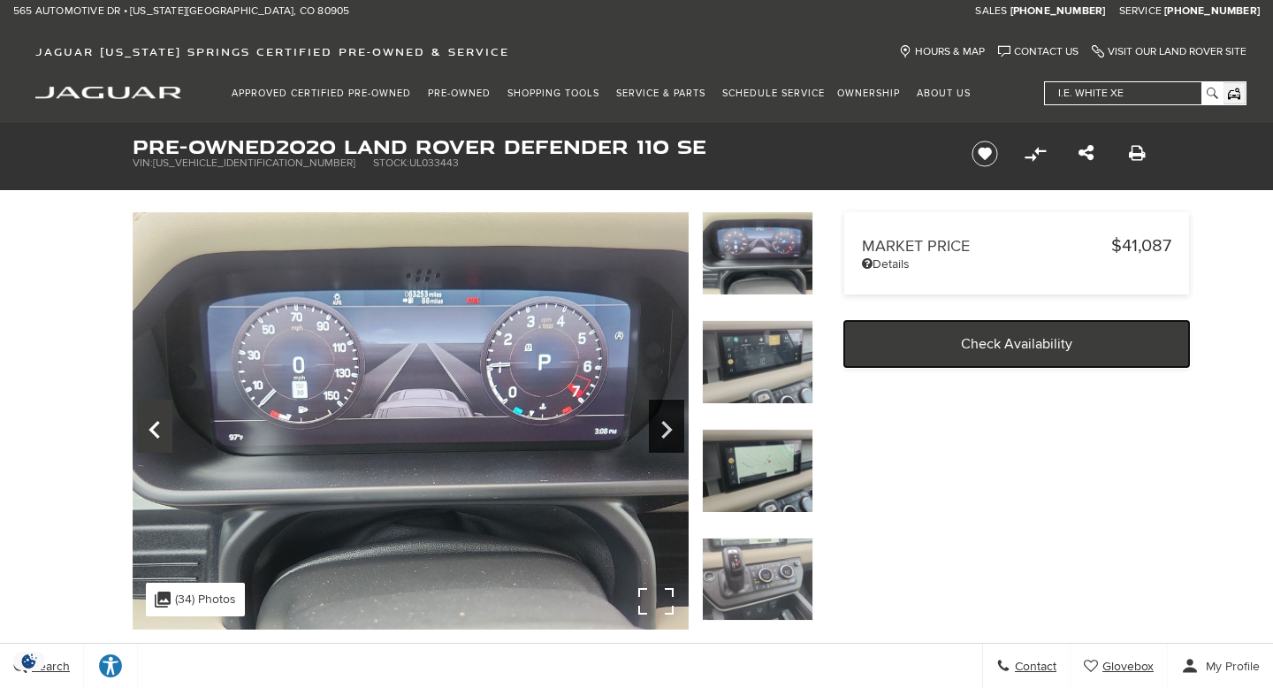
click at [153, 421] on icon "Previous" at bounding box center [154, 430] width 35 height 42
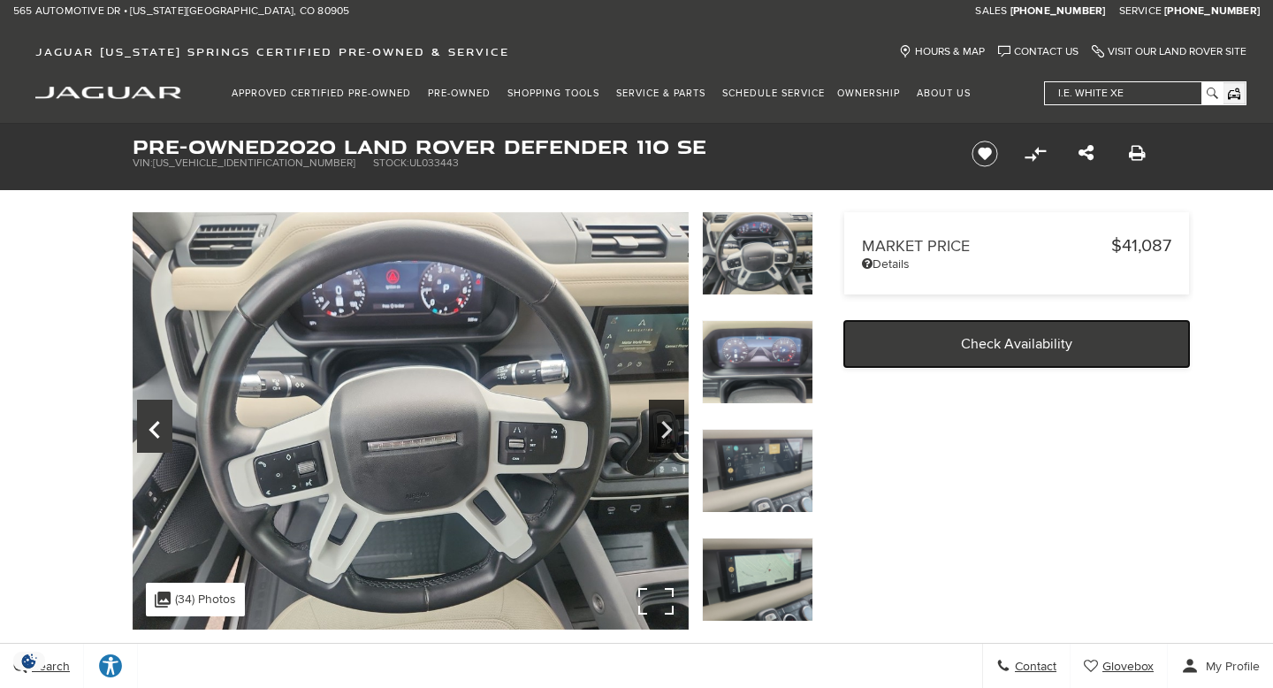
click at [153, 421] on icon "Previous" at bounding box center [154, 430] width 35 height 42
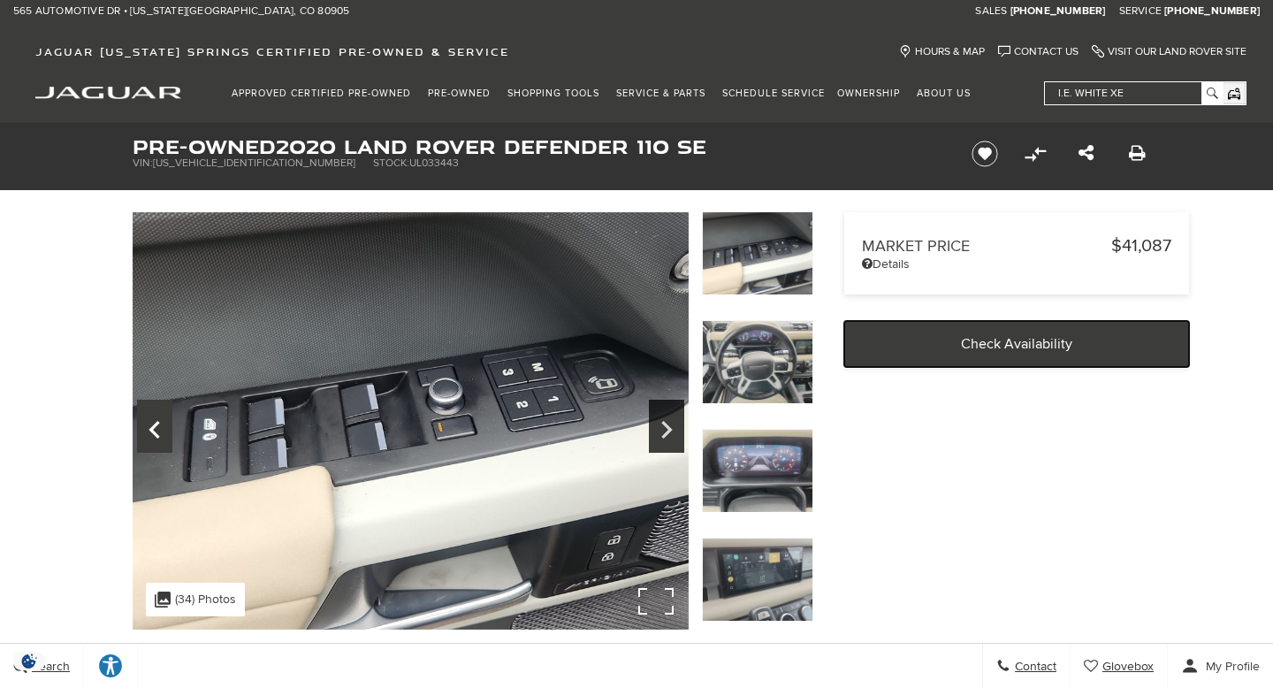
click at [153, 421] on icon "Previous" at bounding box center [154, 430] width 35 height 42
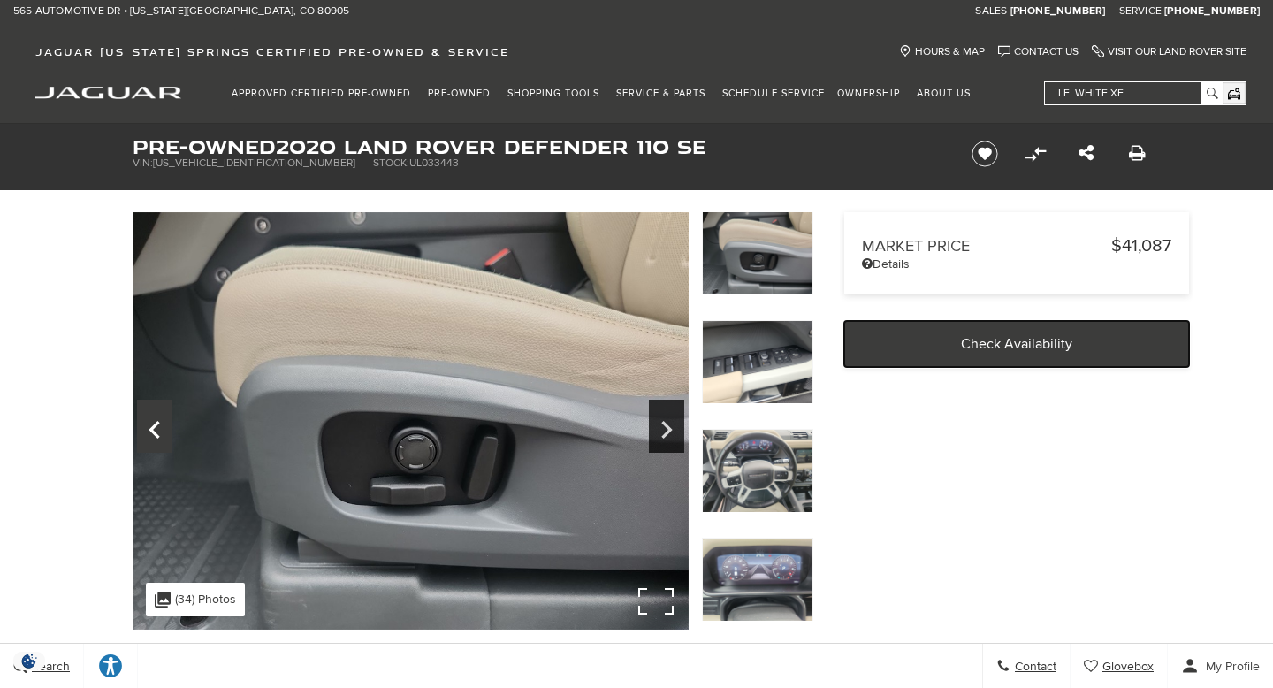
click at [153, 421] on icon "Previous" at bounding box center [154, 430] width 35 height 42
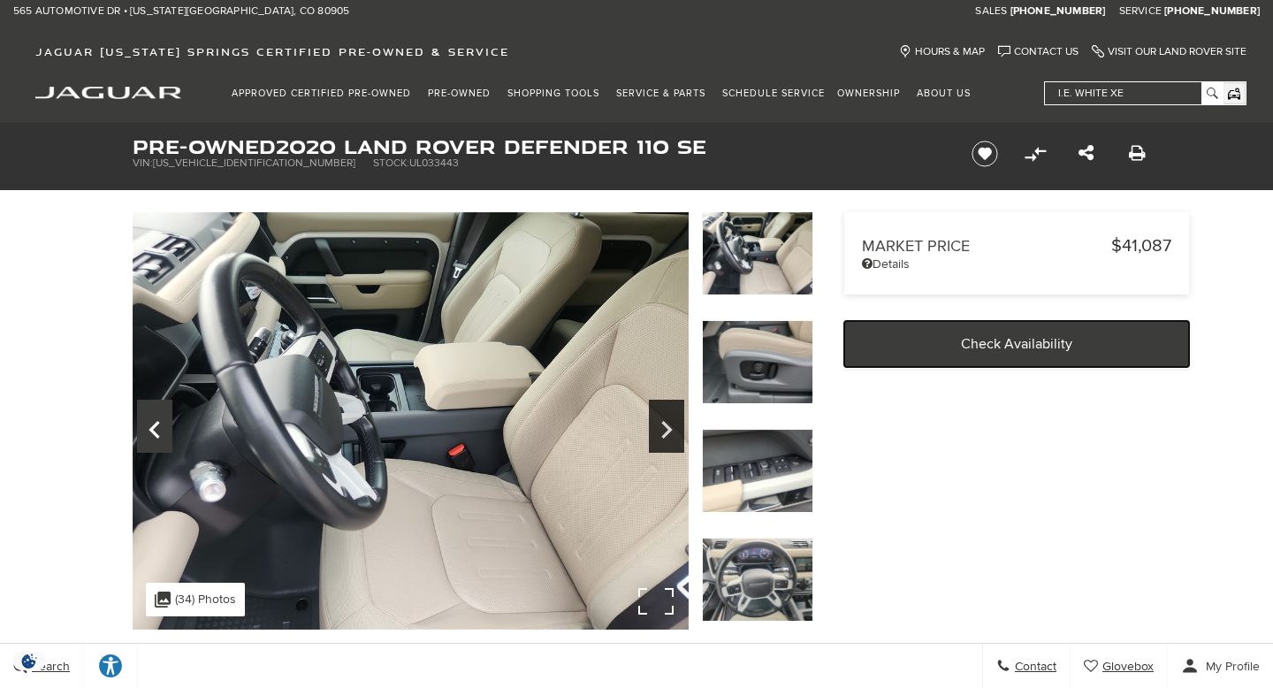
click at [153, 421] on icon "Previous" at bounding box center [154, 430] width 35 height 42
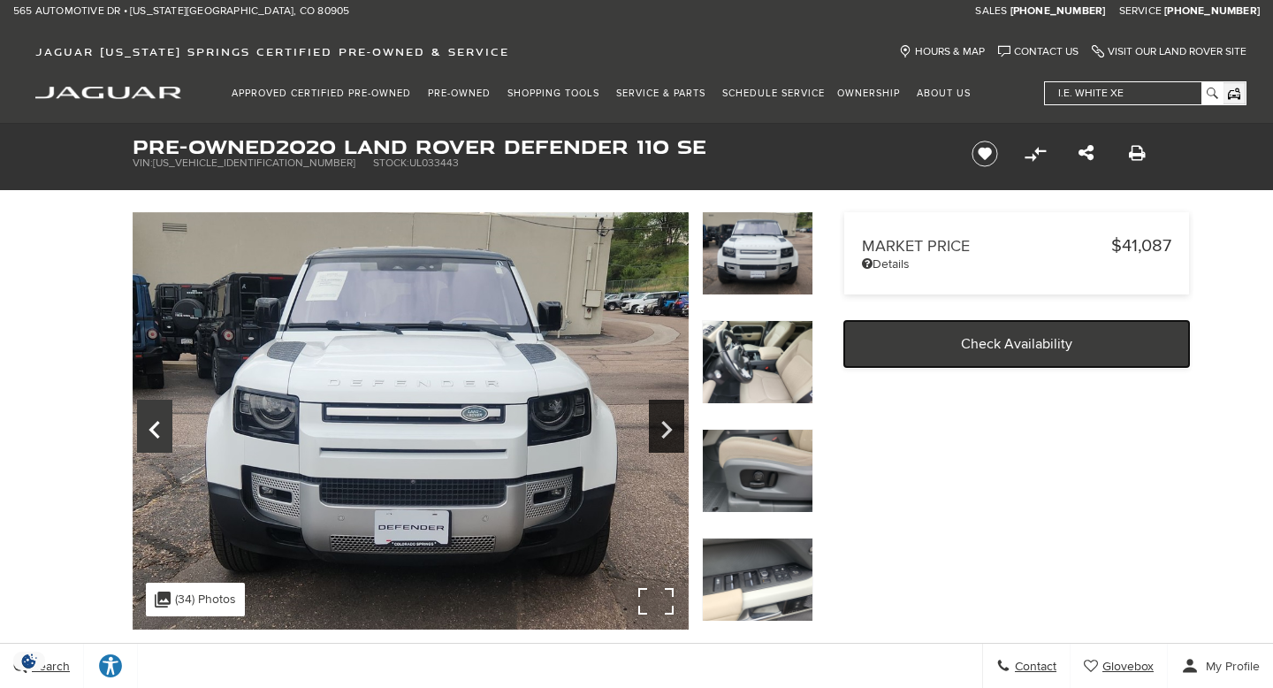
click at [153, 421] on icon "Previous" at bounding box center [154, 430] width 35 height 42
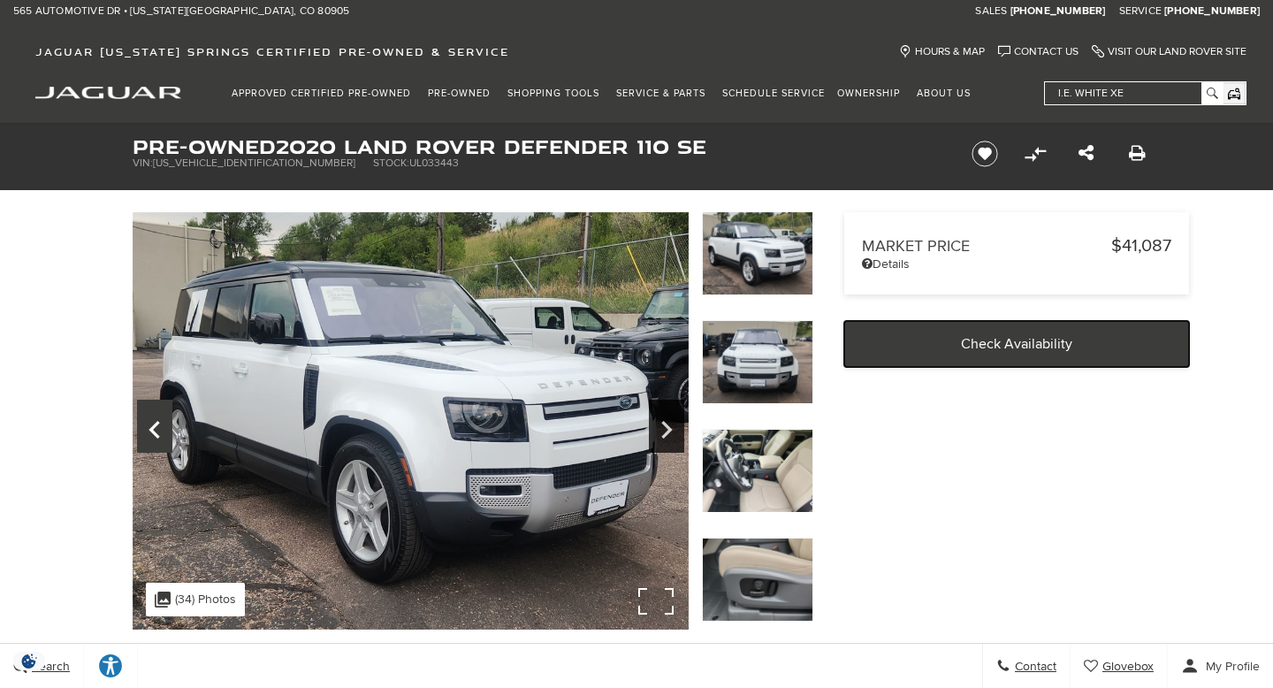
click at [153, 421] on icon "Previous" at bounding box center [154, 430] width 35 height 42
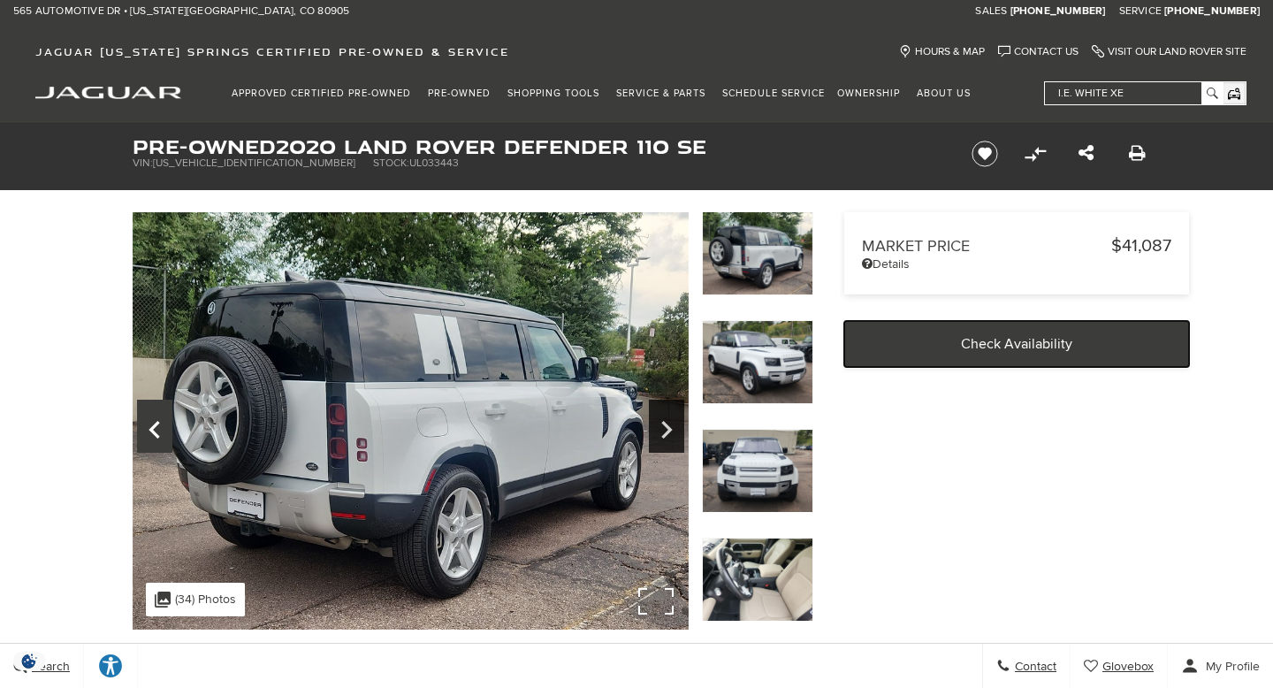
click at [153, 421] on icon "Previous" at bounding box center [154, 430] width 35 height 42
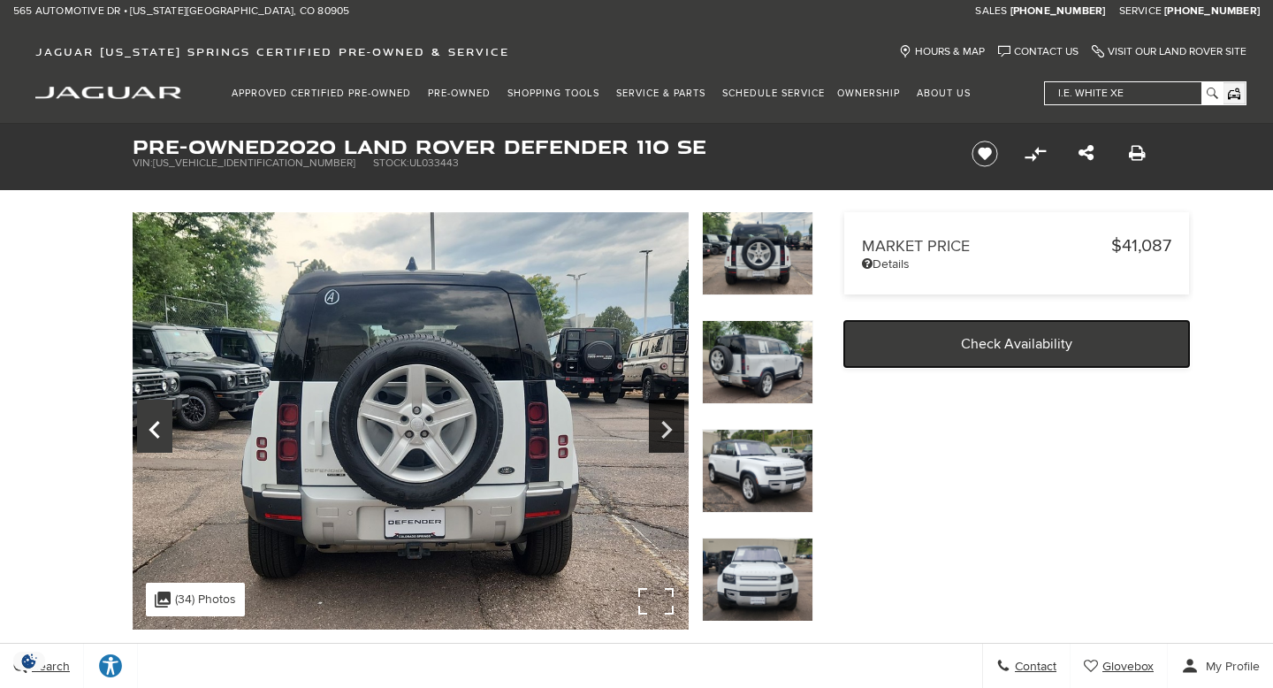
click at [153, 421] on icon "Previous" at bounding box center [154, 430] width 35 height 42
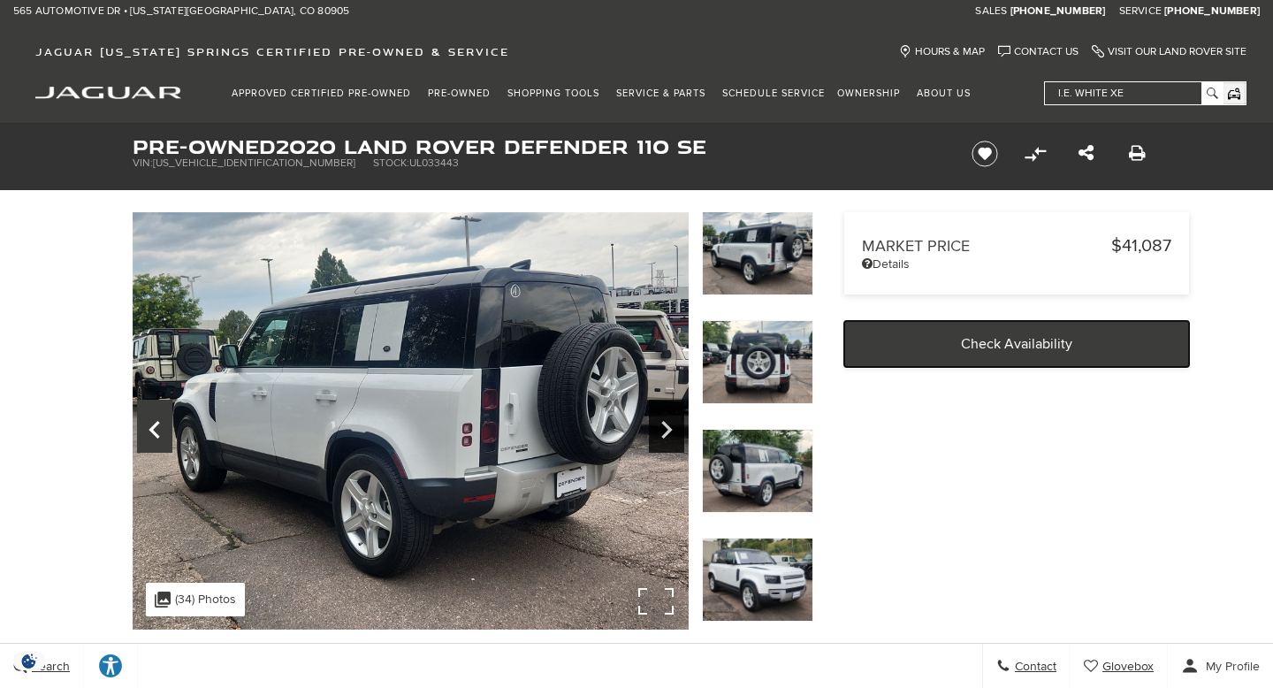
click at [153, 421] on icon "Previous" at bounding box center [154, 430] width 35 height 42
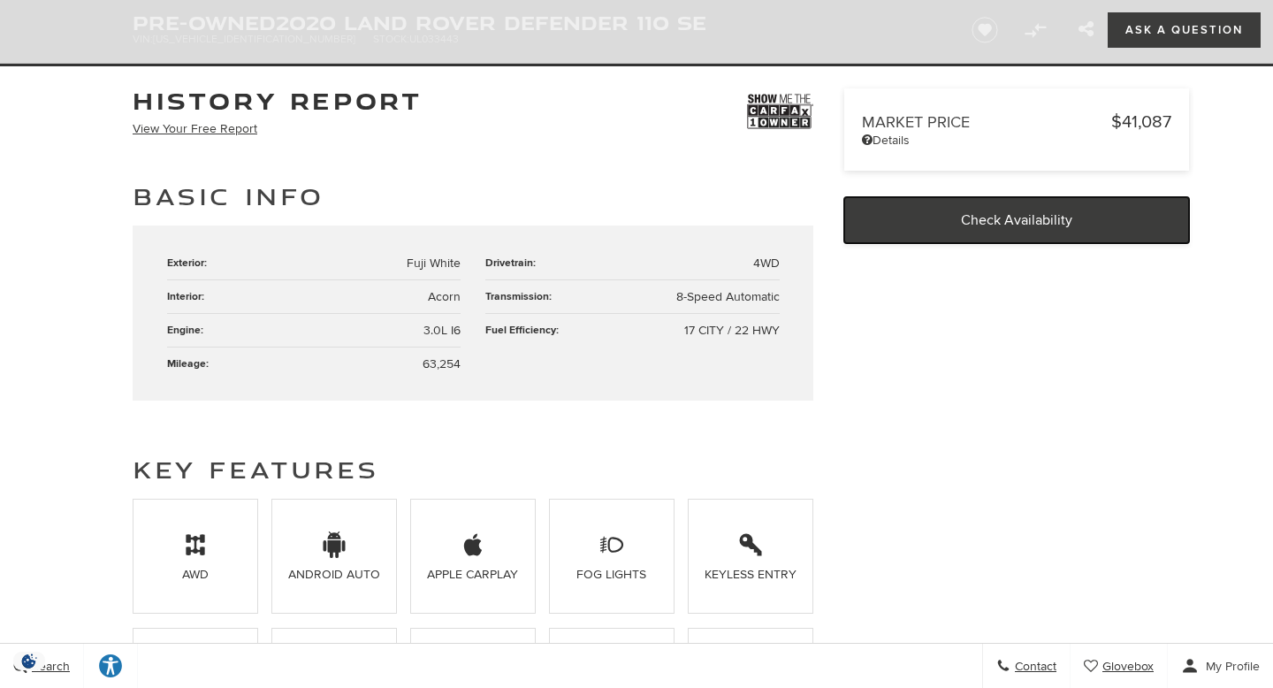
scroll to position [594, 0]
click at [438, 379] on div "Exterior: Fuji White Drivetrain: 4WD Interior: Acorn Transmission: 8-Speed Auto…" at bounding box center [473, 312] width 681 height 175
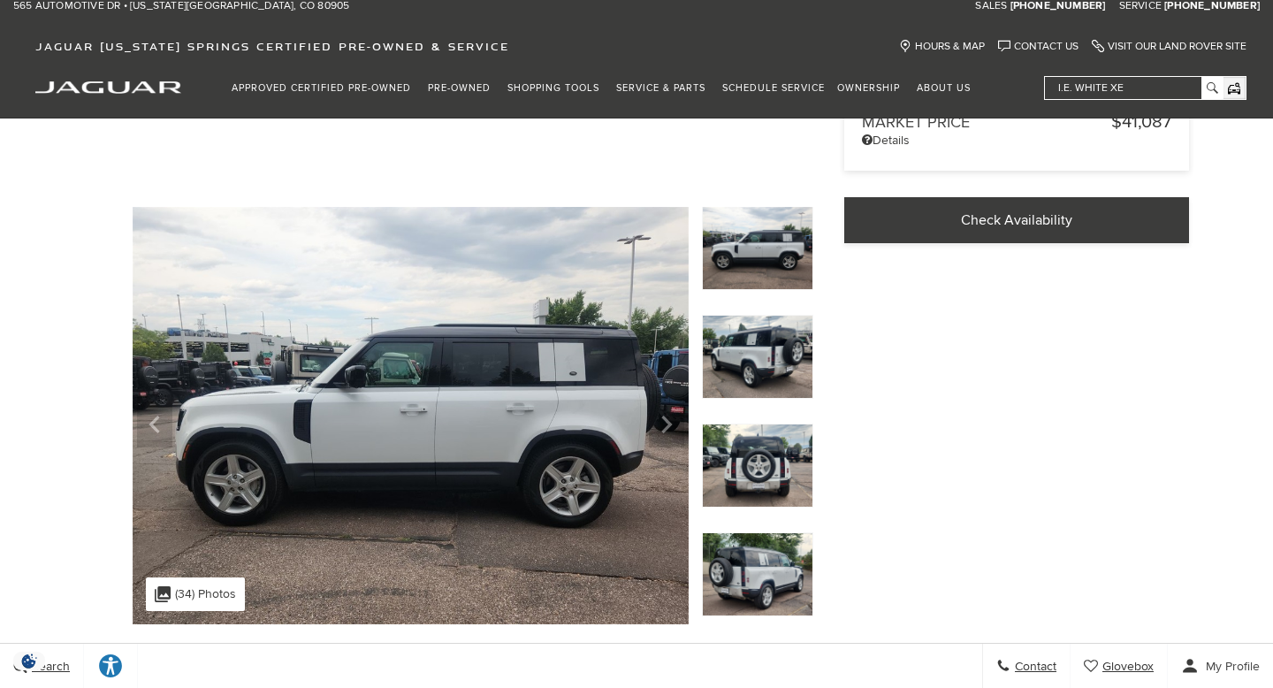
scroll to position [0, 0]
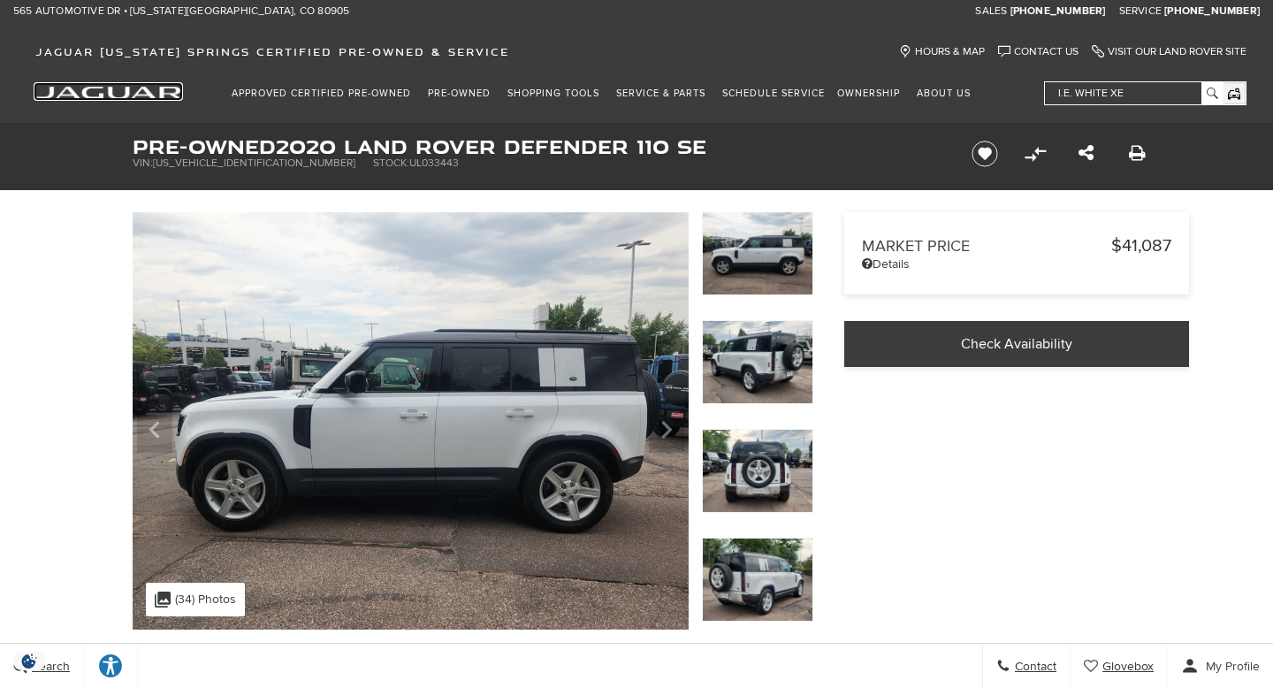
click at [118, 93] on img "jaguar" at bounding box center [108, 93] width 146 height 12
